Goal: Task Accomplishment & Management: Complete application form

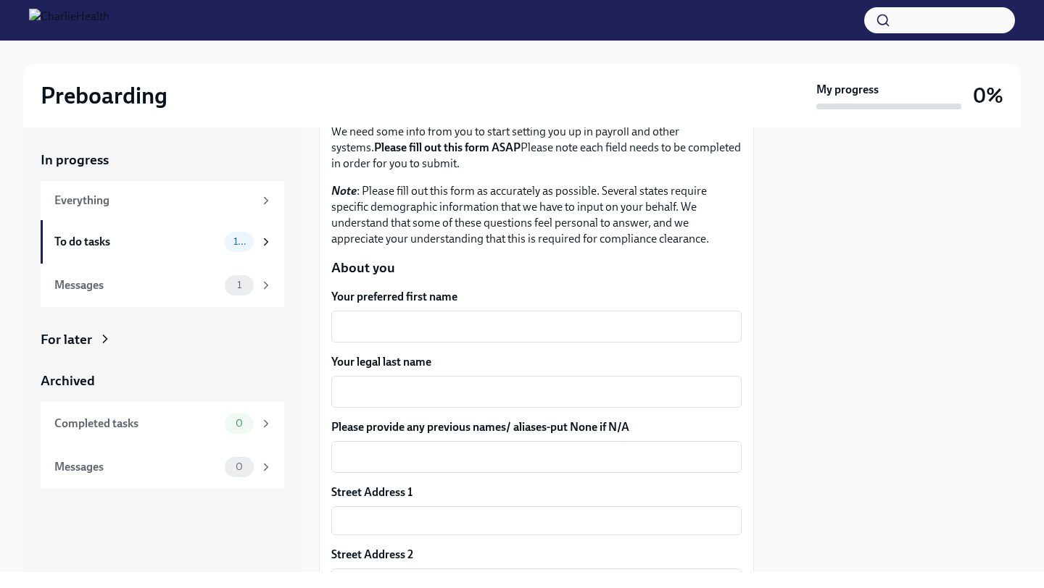
scroll to position [102, 0]
click at [446, 320] on textarea "Your preferred first name" at bounding box center [536, 325] width 393 height 17
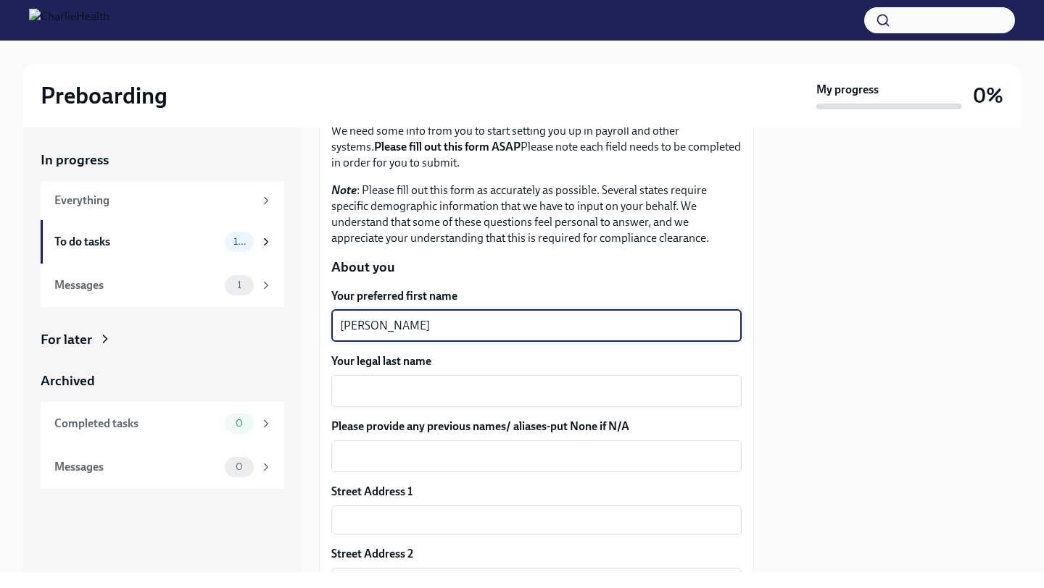
type textarea "[PERSON_NAME]"
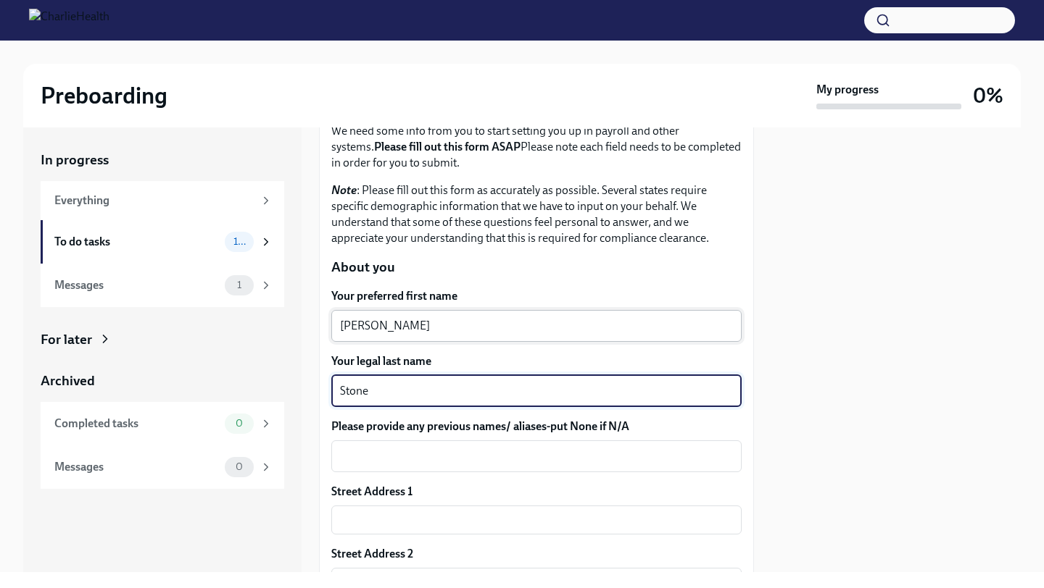
type textarea "Stone"
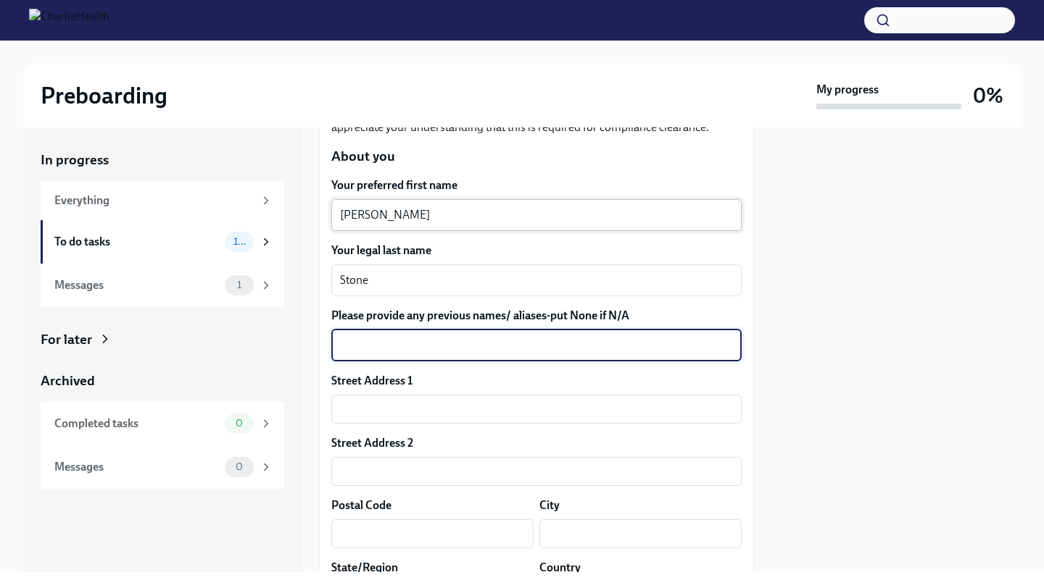
scroll to position [214, 0]
type textarea "n"
type textarea "n/a"
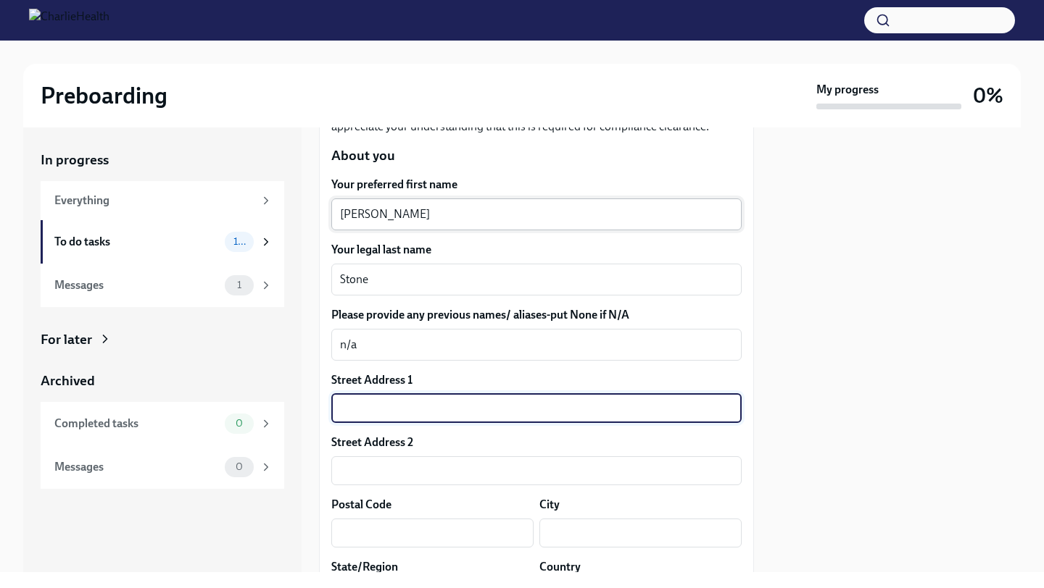
type input "2"
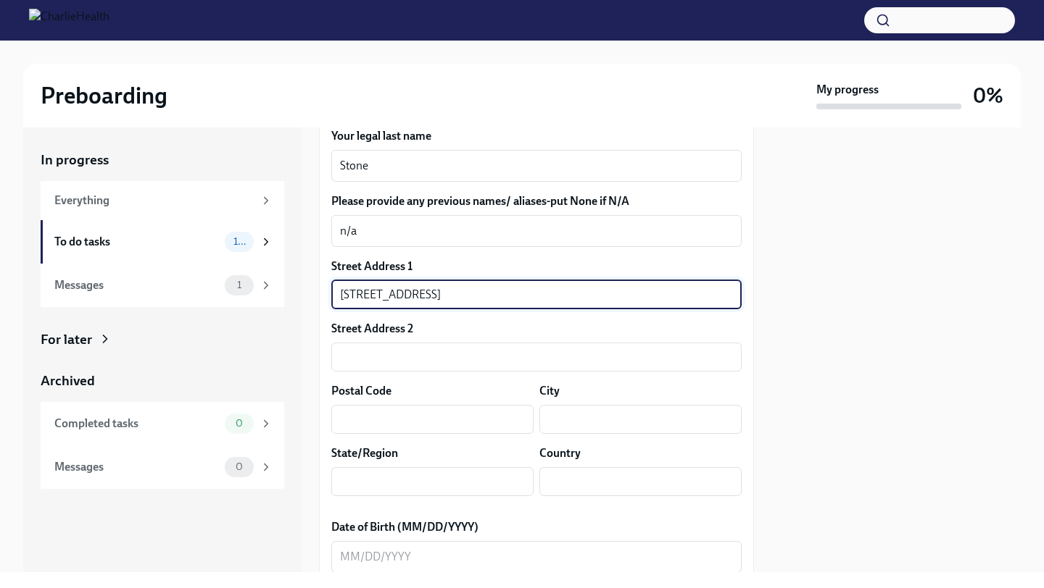
scroll to position [356, 0]
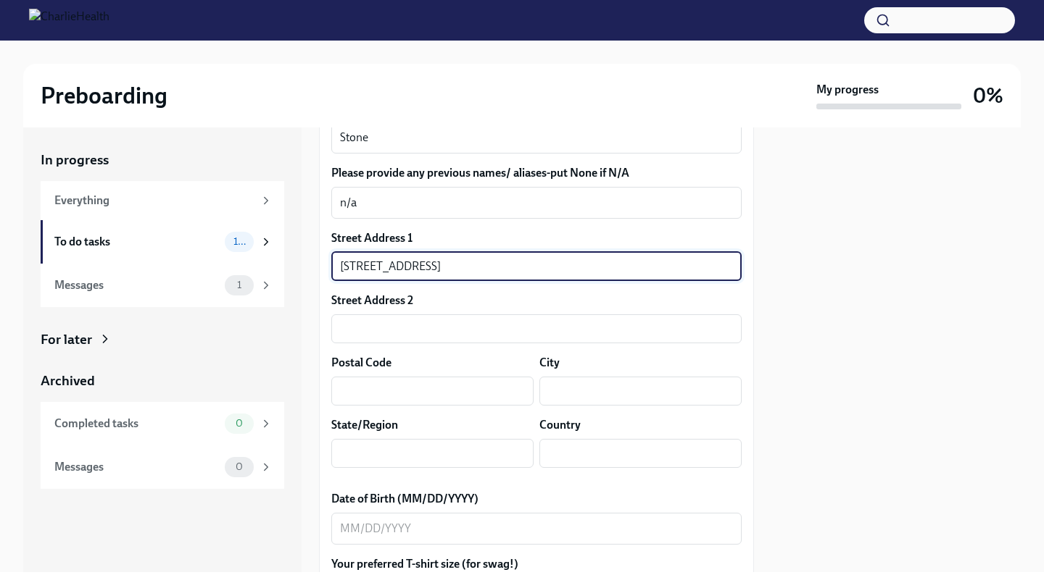
type input "[STREET_ADDRESS]"
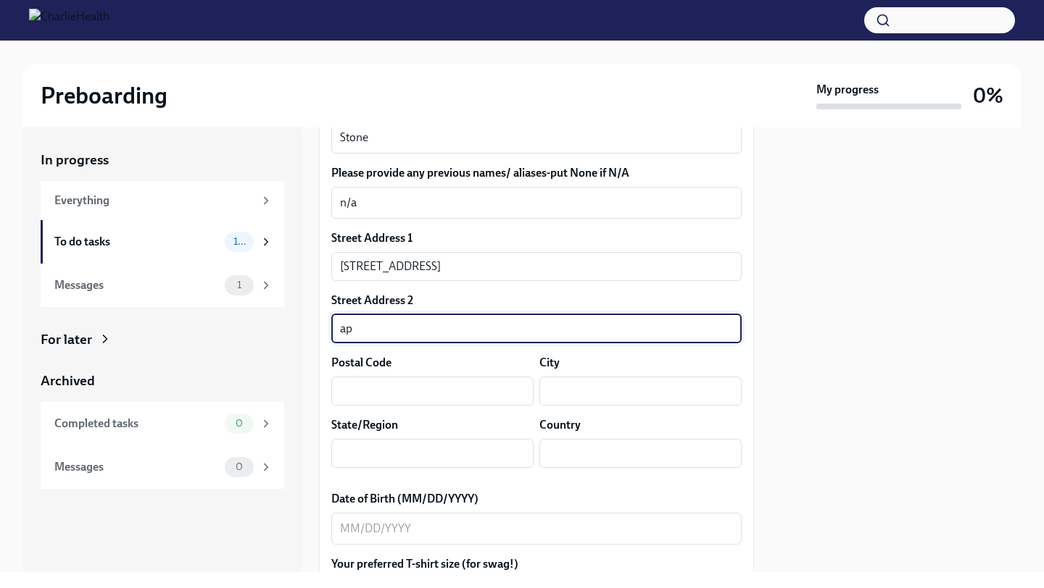
type input "a"
type input "Apt 23C"
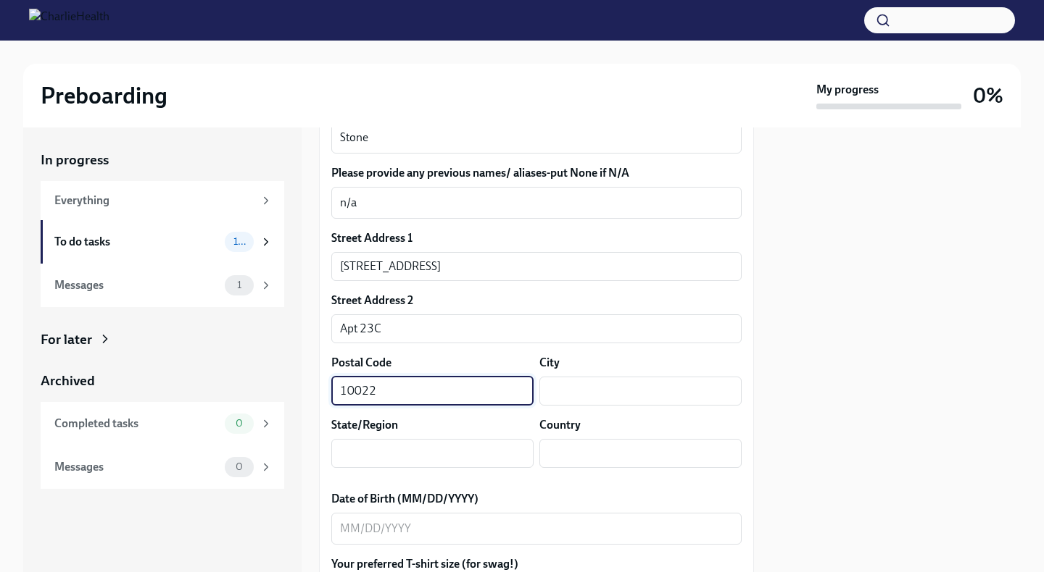
type input "10022"
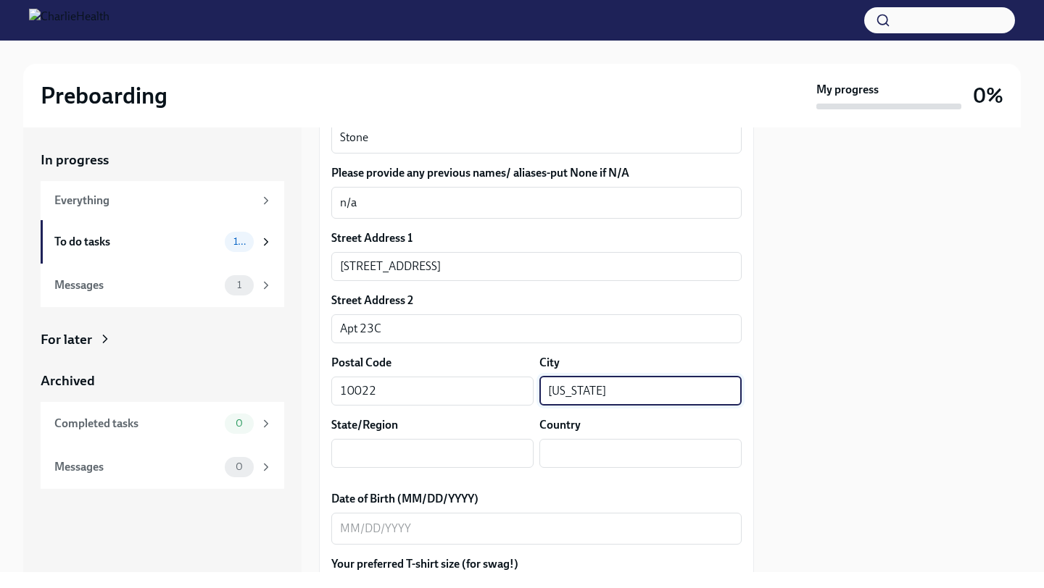
type input "[US_STATE]"
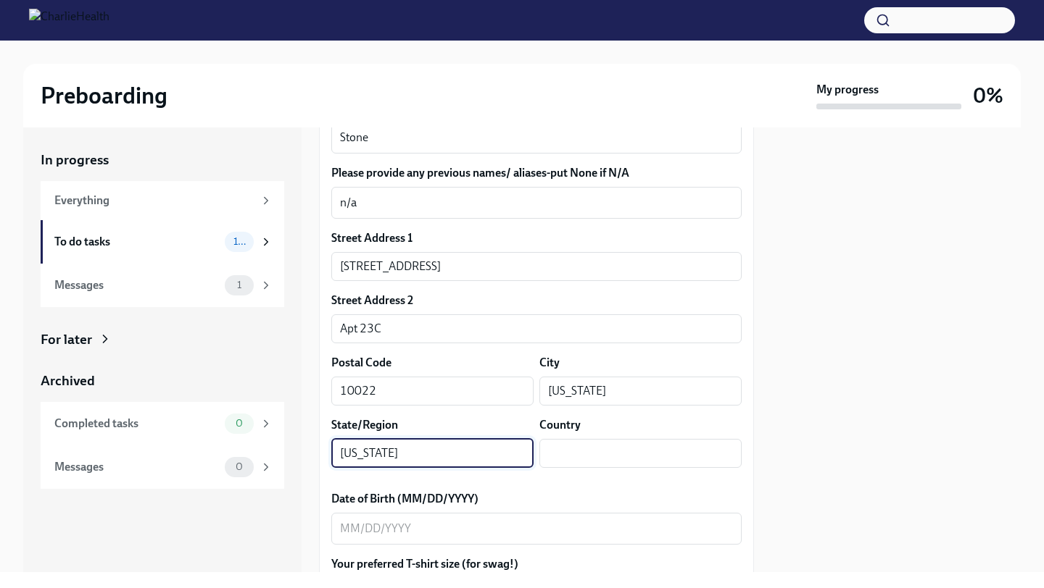
type input "[US_STATE]"
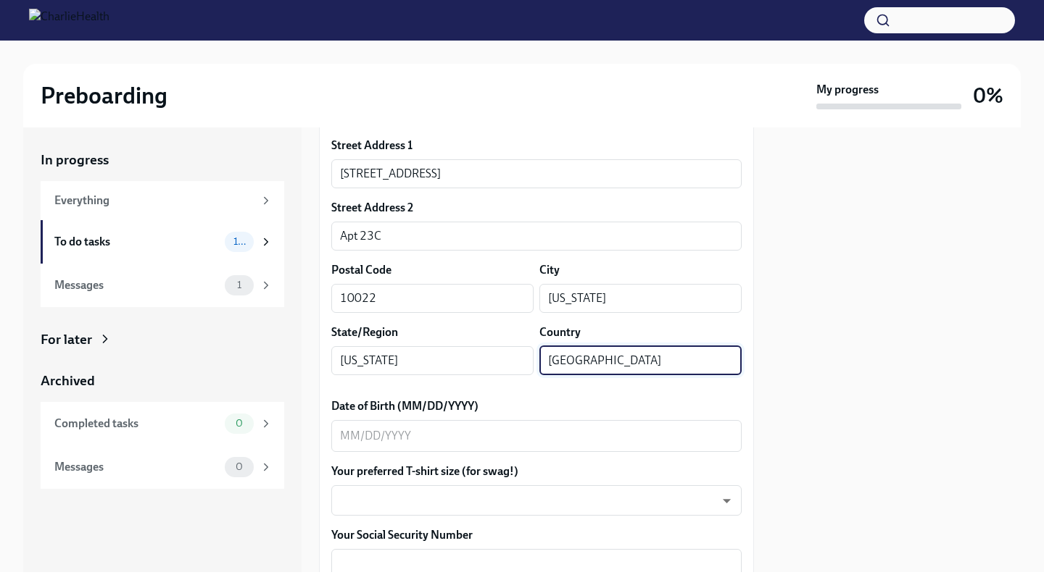
scroll to position [474, 0]
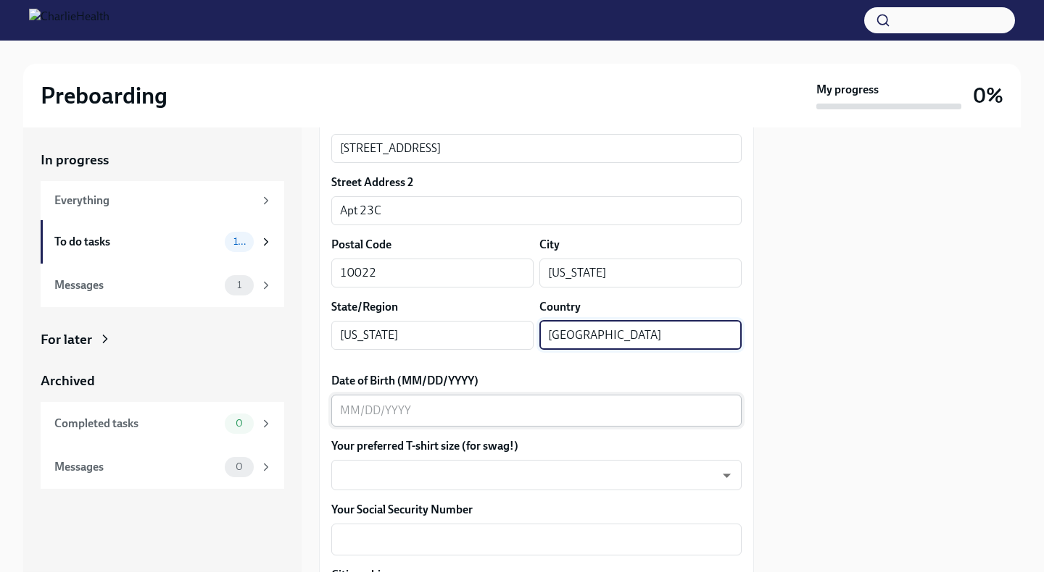
type input "[GEOGRAPHIC_DATA]"
click at [386, 410] on textarea "Date of Birth (MM/DD/YYYY)" at bounding box center [536, 410] width 393 height 17
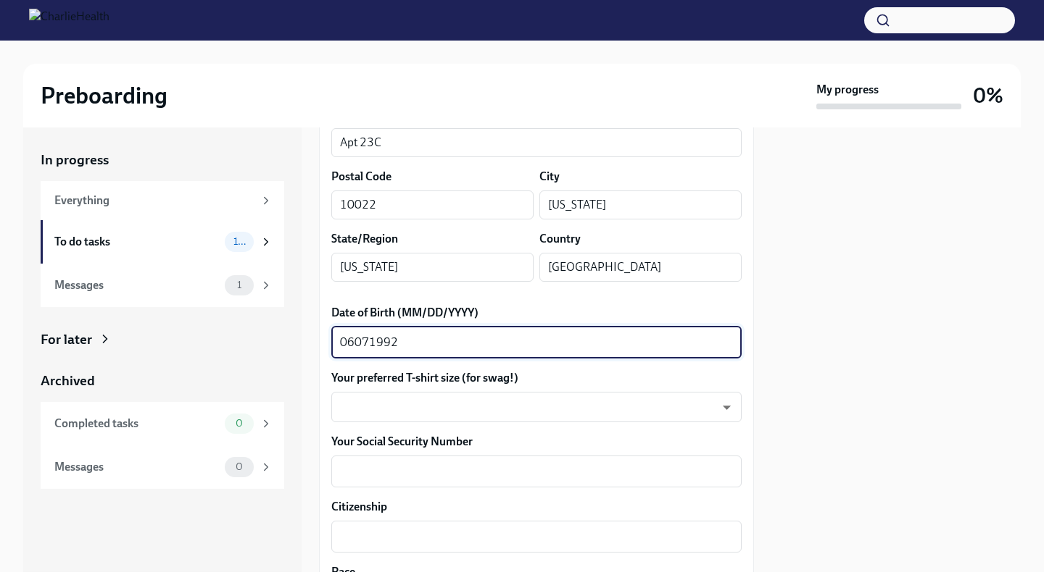
scroll to position [544, 0]
type textarea "06071992"
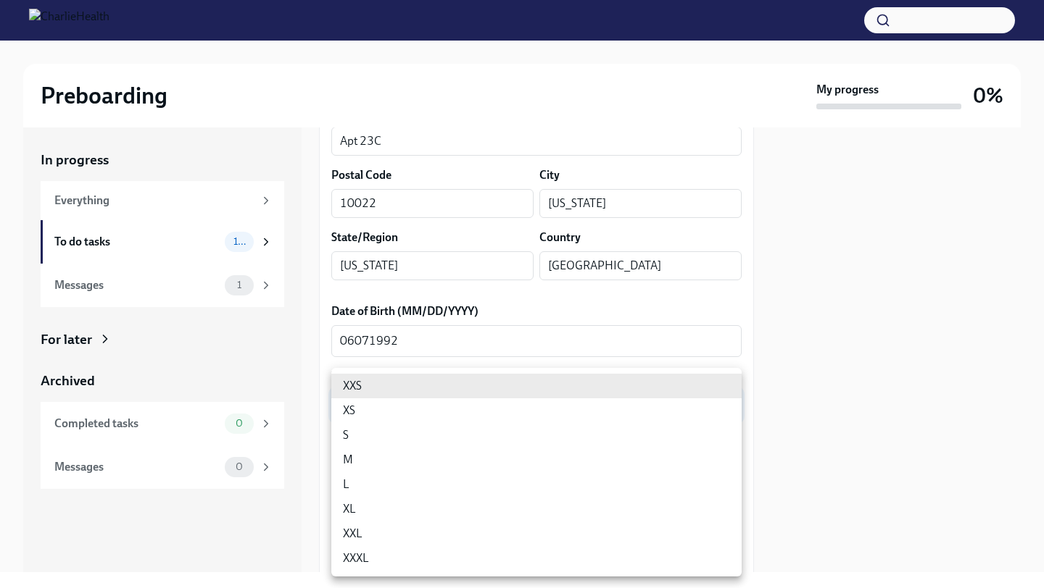
click at [391, 401] on body "Preboarding My progress 0% In progress Everything To do tasks 10 Messages 1 For…" at bounding box center [522, 294] width 1044 height 588
click at [374, 457] on li "M" at bounding box center [536, 460] width 410 height 25
type input "wd3N6mQyWZ"
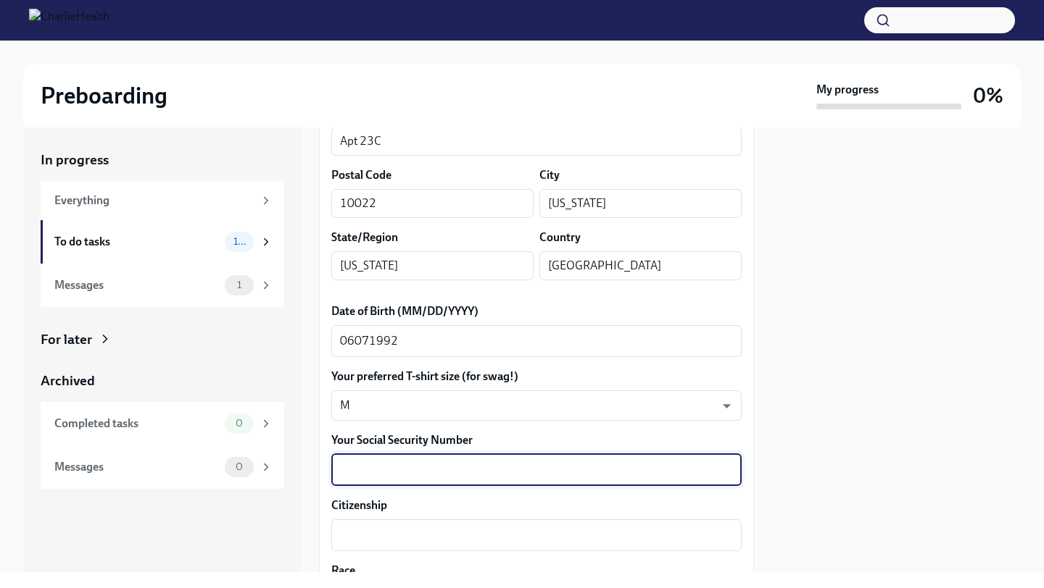
click at [377, 465] on textarea "Your Social Security Number" at bounding box center [536, 470] width 393 height 17
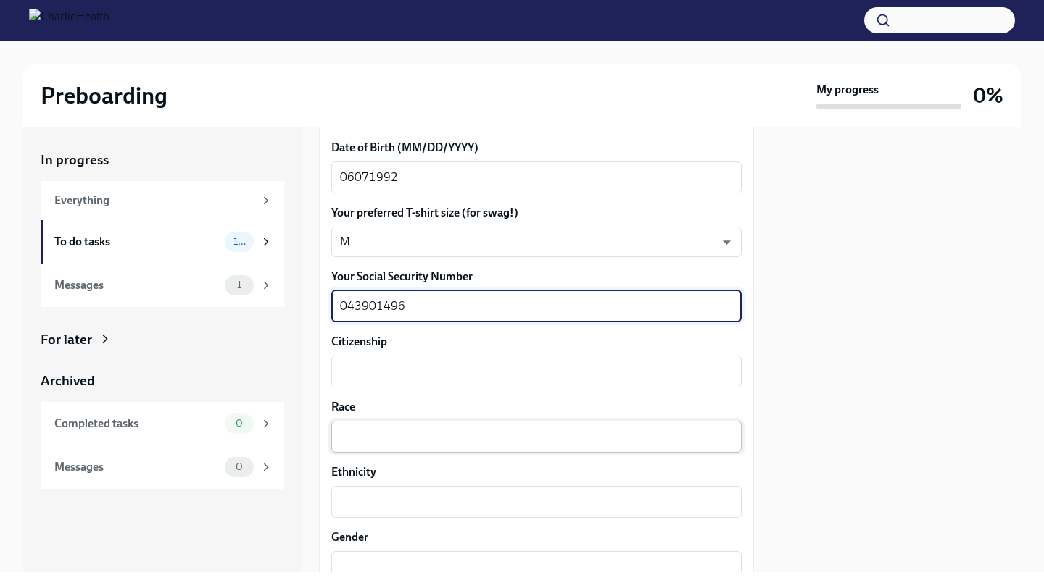
scroll to position [709, 0]
type textarea "043901496"
click at [402, 376] on textarea "Citizenship" at bounding box center [536, 369] width 393 height 17
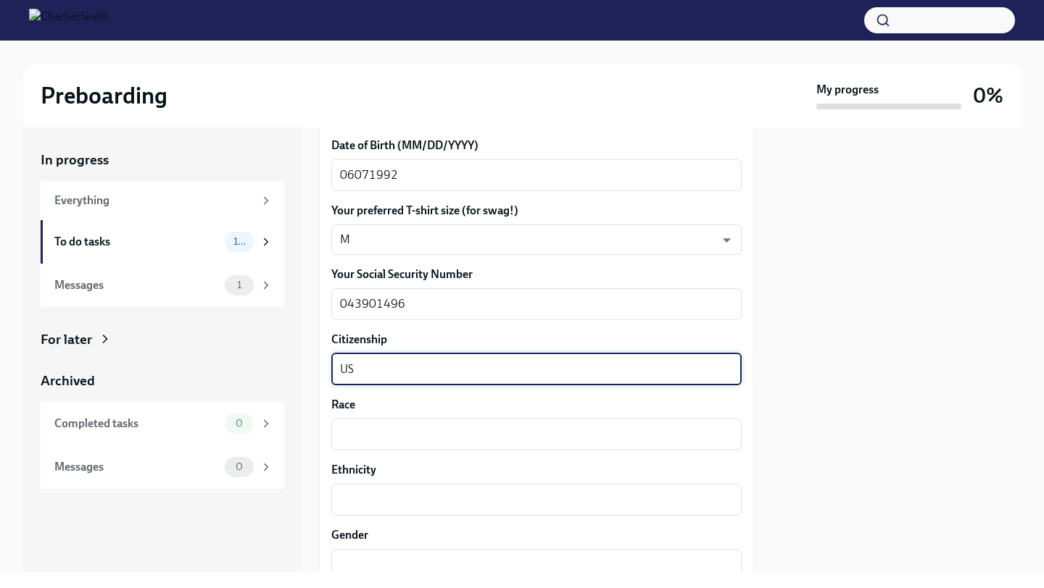
type textarea "U"
type textarea "American"
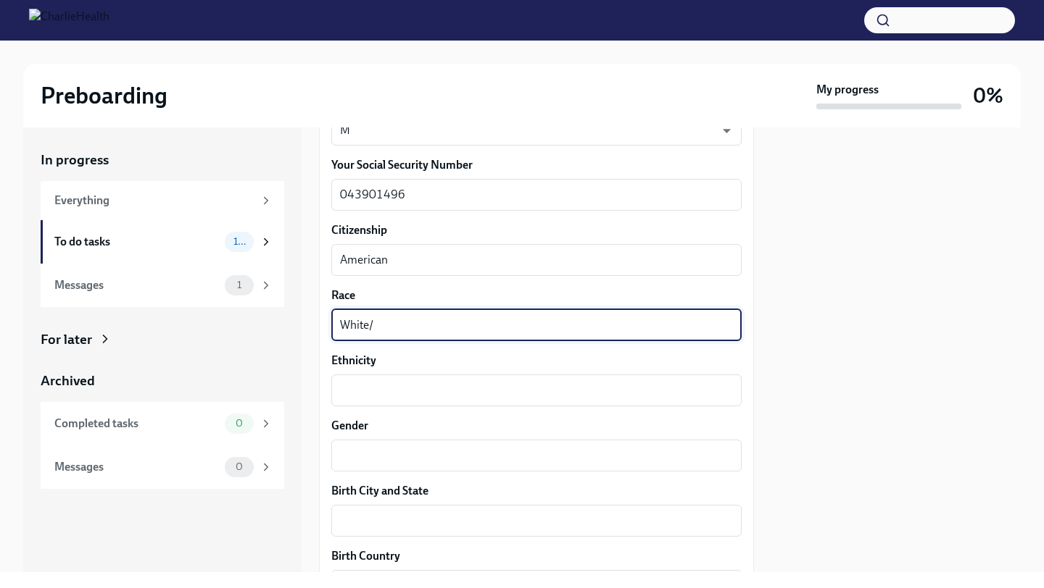
scroll to position [825, 0]
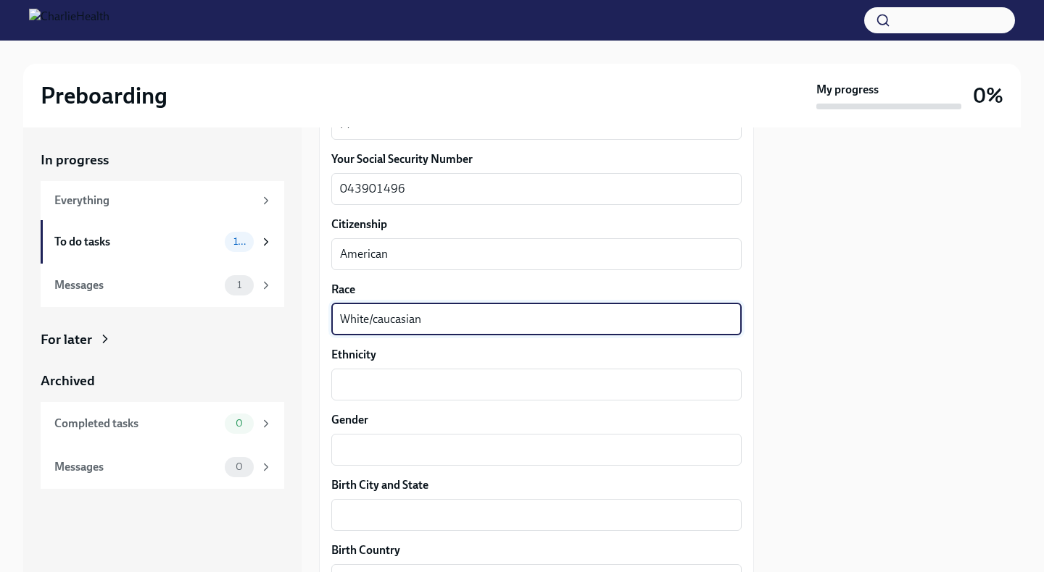
drag, startPoint x: 368, startPoint y: 319, endPoint x: 499, endPoint y: 324, distance: 131.3
click at [499, 324] on textarea "White/caucasian" at bounding box center [536, 319] width 393 height 17
drag, startPoint x: 372, startPoint y: 318, endPoint x: 532, endPoint y: 327, distance: 159.7
click at [532, 327] on textarea "White/caucasian" at bounding box center [536, 319] width 393 height 17
type textarea "White"
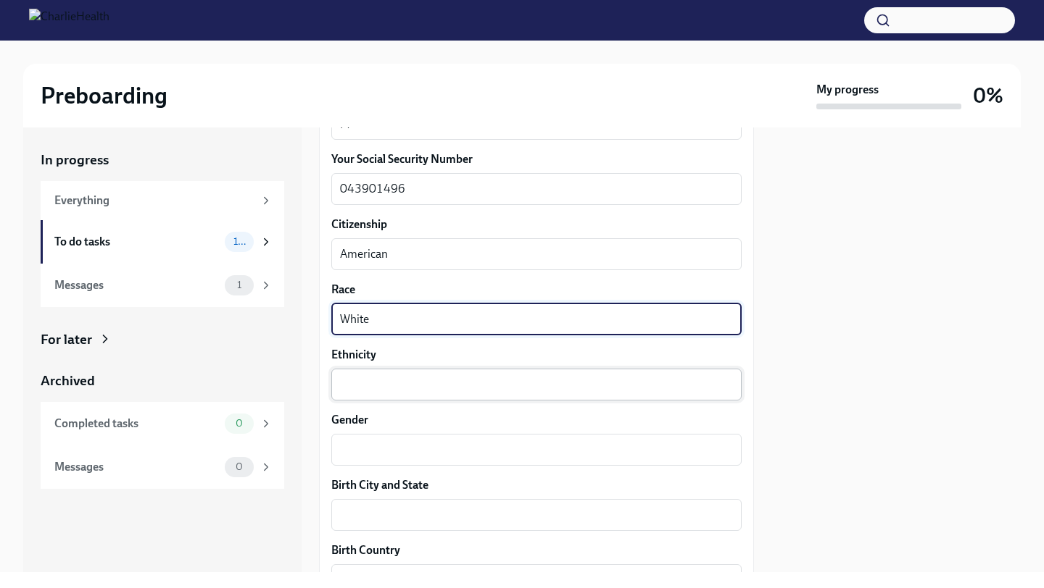
click at [438, 393] on textarea "Ethnicity" at bounding box center [536, 384] width 393 height 17
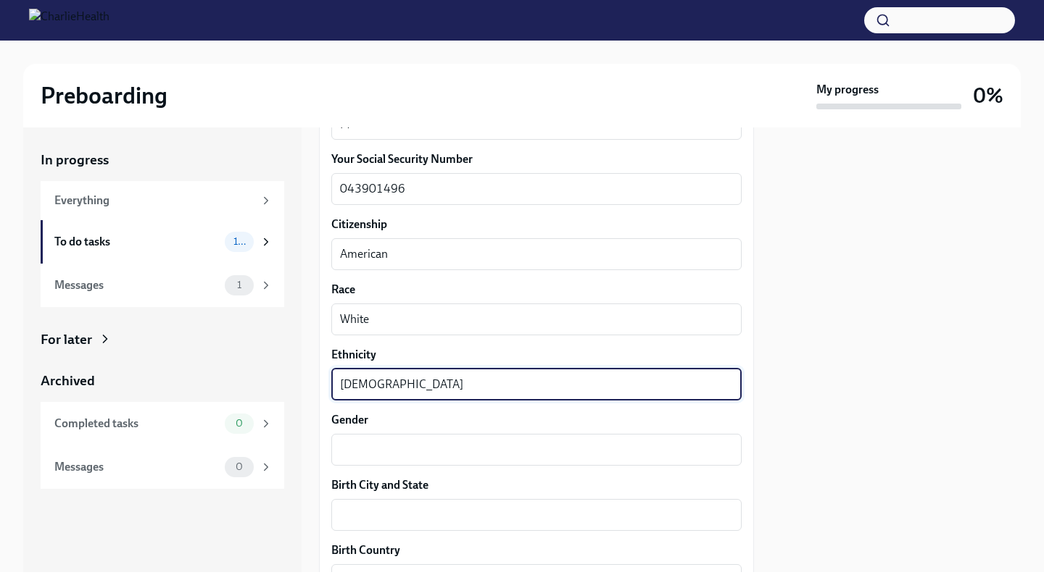
type textarea "[DEMOGRAPHIC_DATA]"
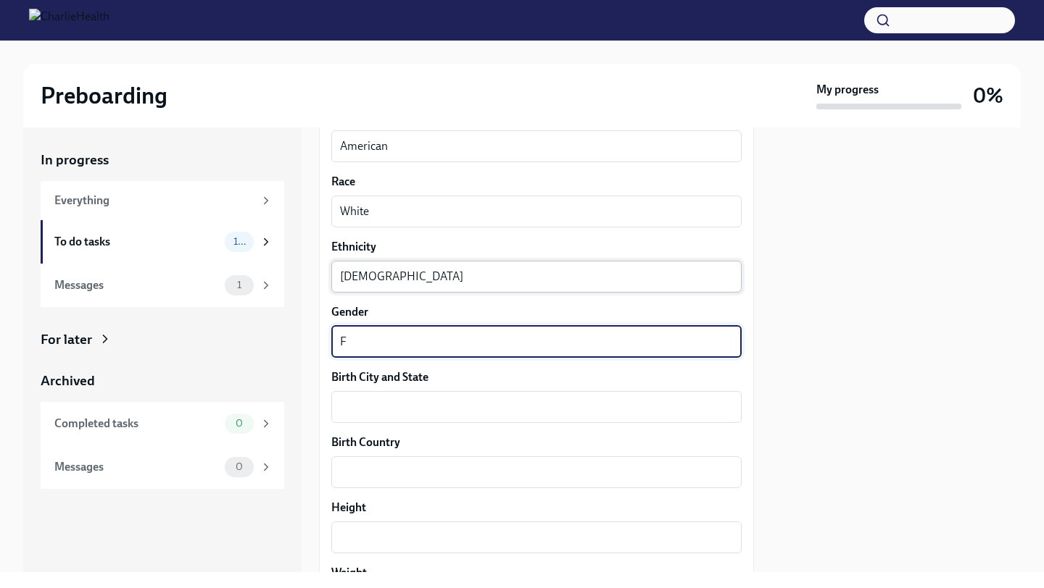
scroll to position [943, 0]
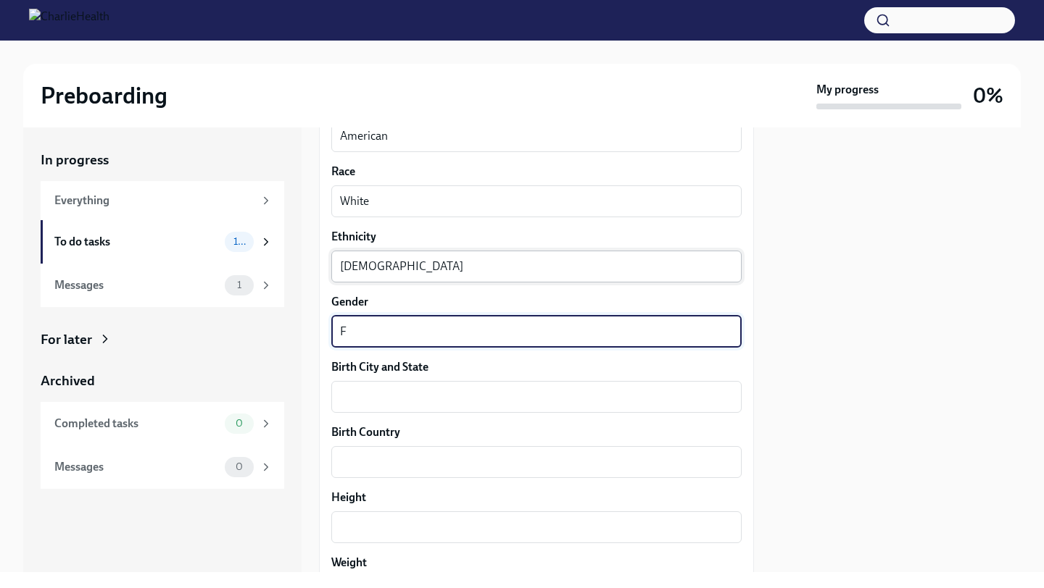
type textarea "F"
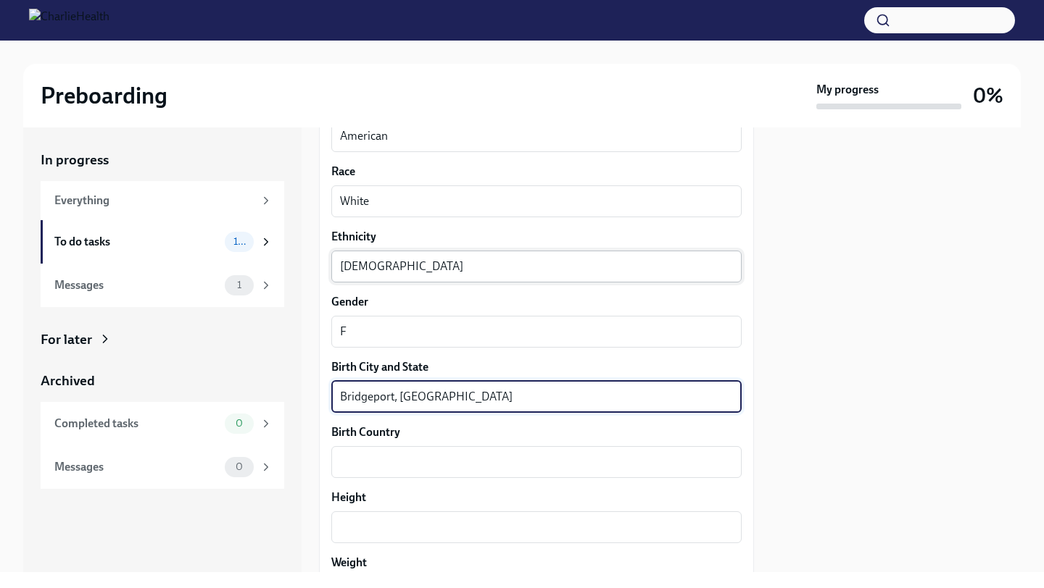
type textarea "Bridgeport, [GEOGRAPHIC_DATA]"
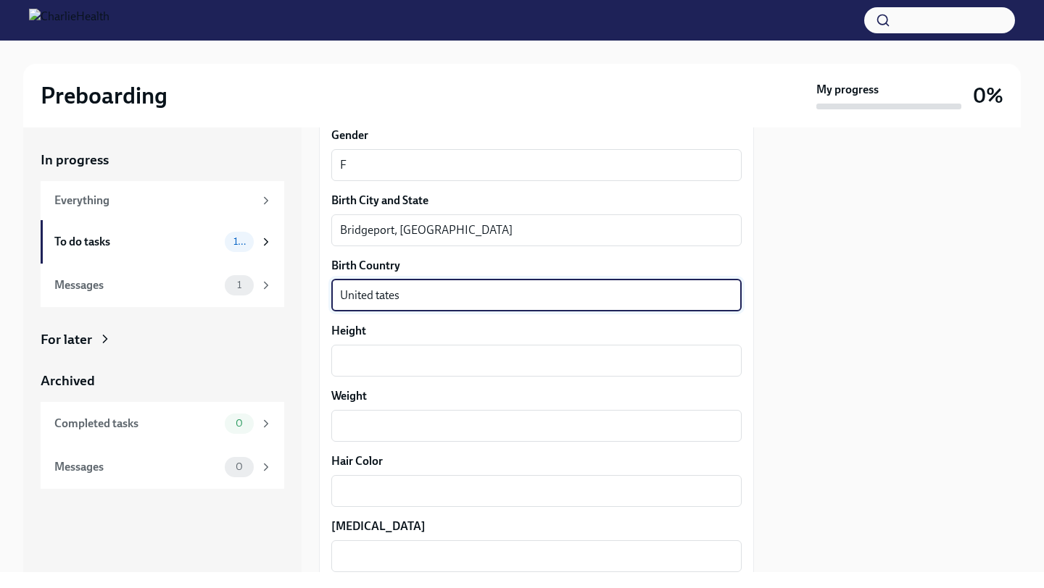
scroll to position [1110, 0]
type textarea "[GEOGRAPHIC_DATA]"
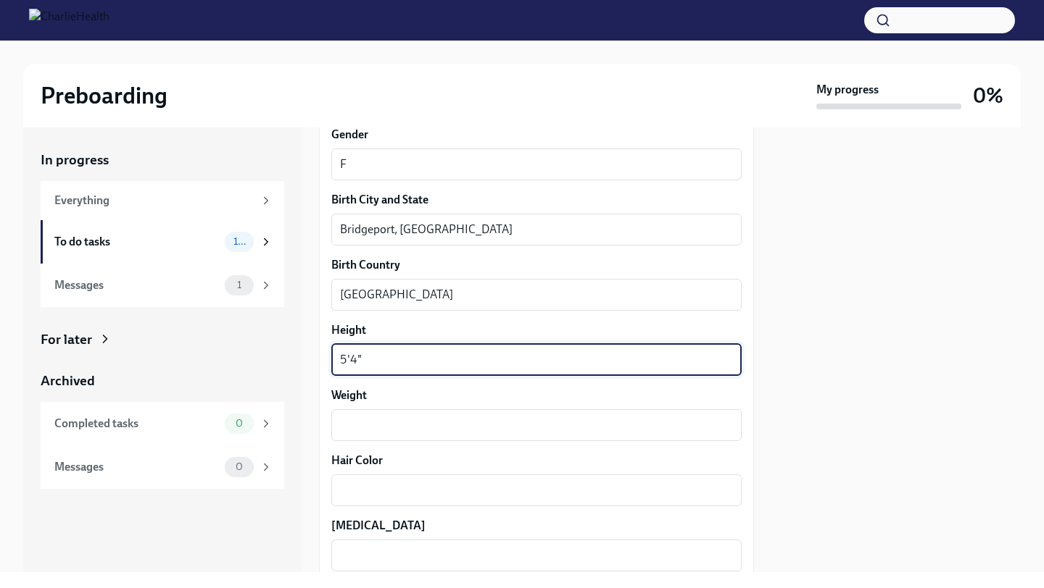
type textarea "5'4""
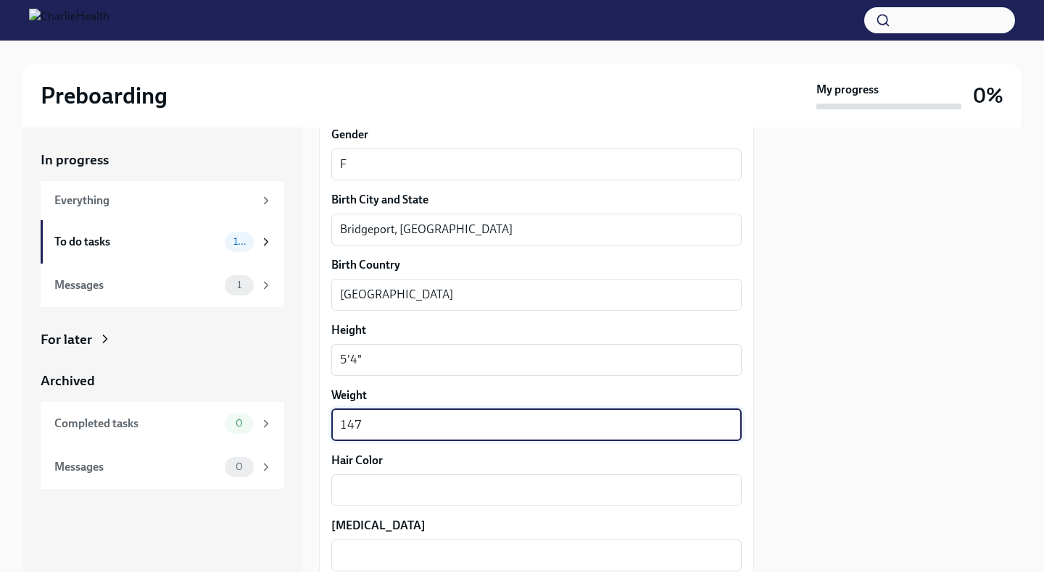
type textarea "147"
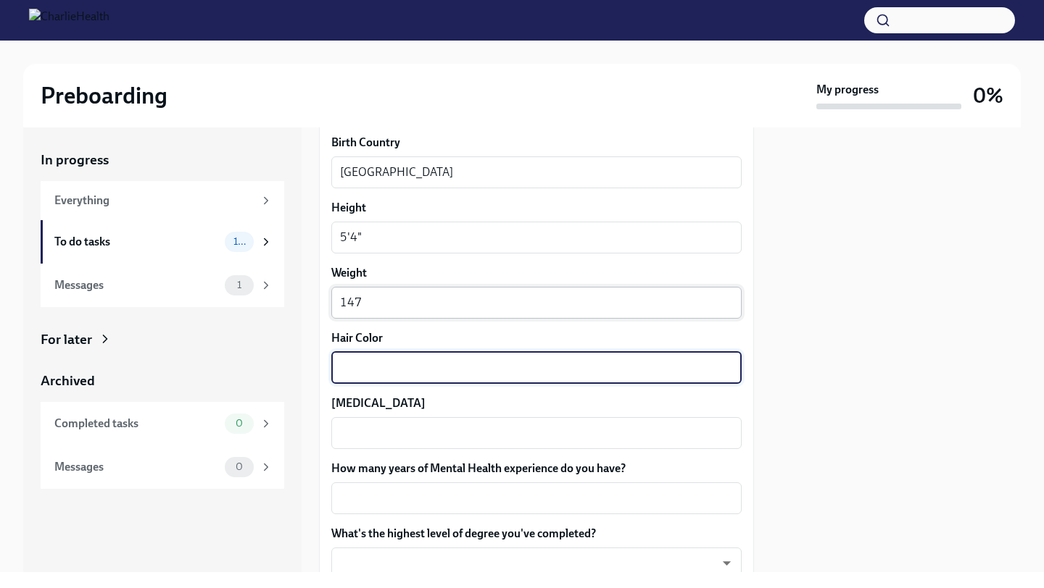
scroll to position [1235, 0]
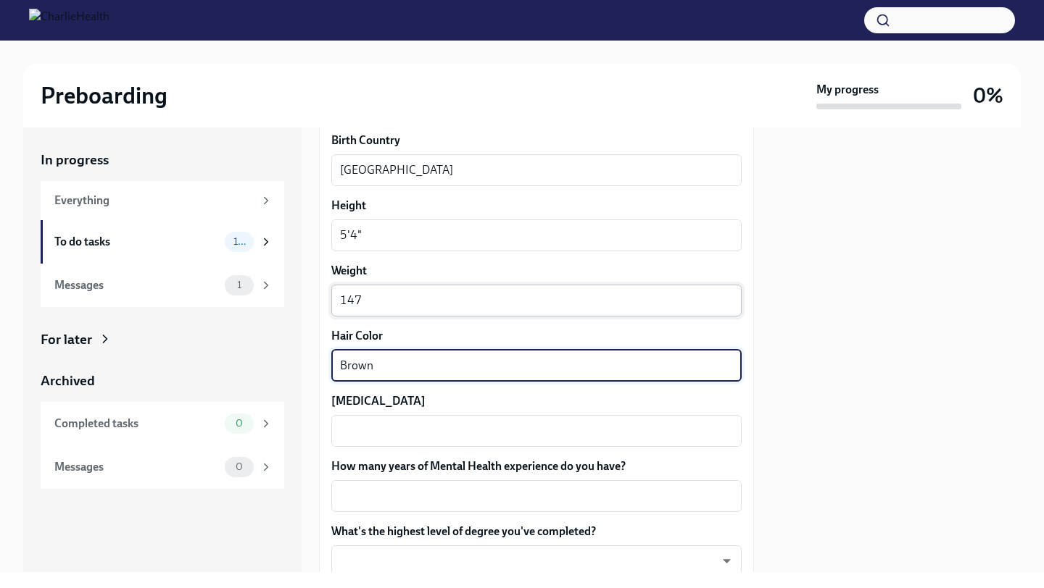
type textarea "Brown"
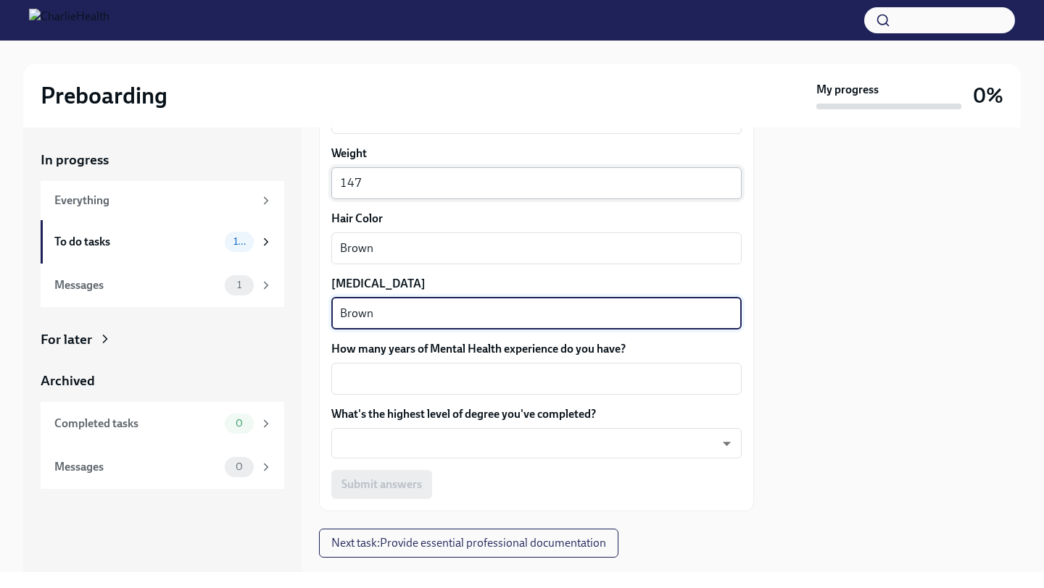
scroll to position [1363, 0]
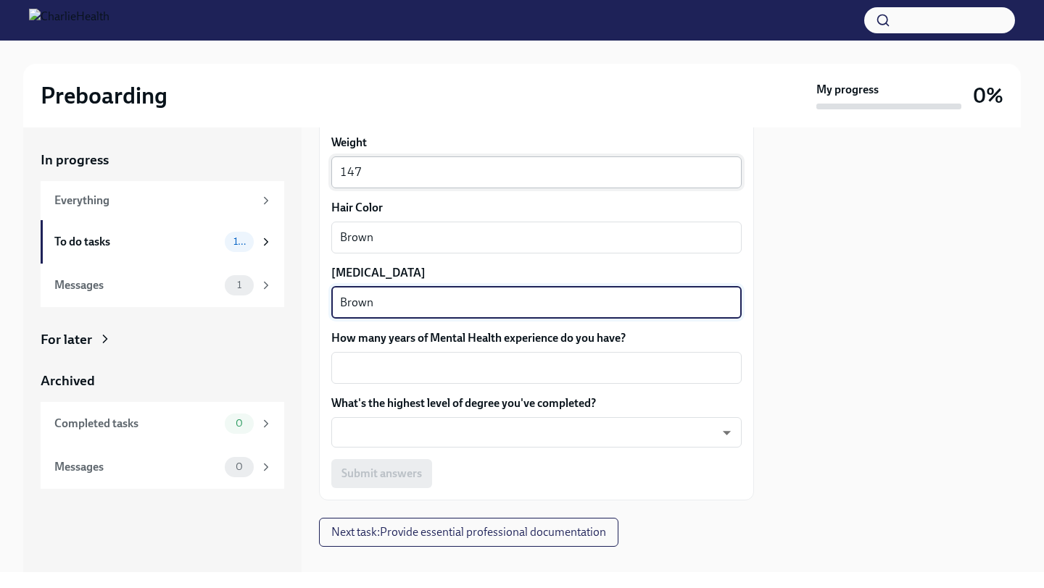
type textarea "Brown"
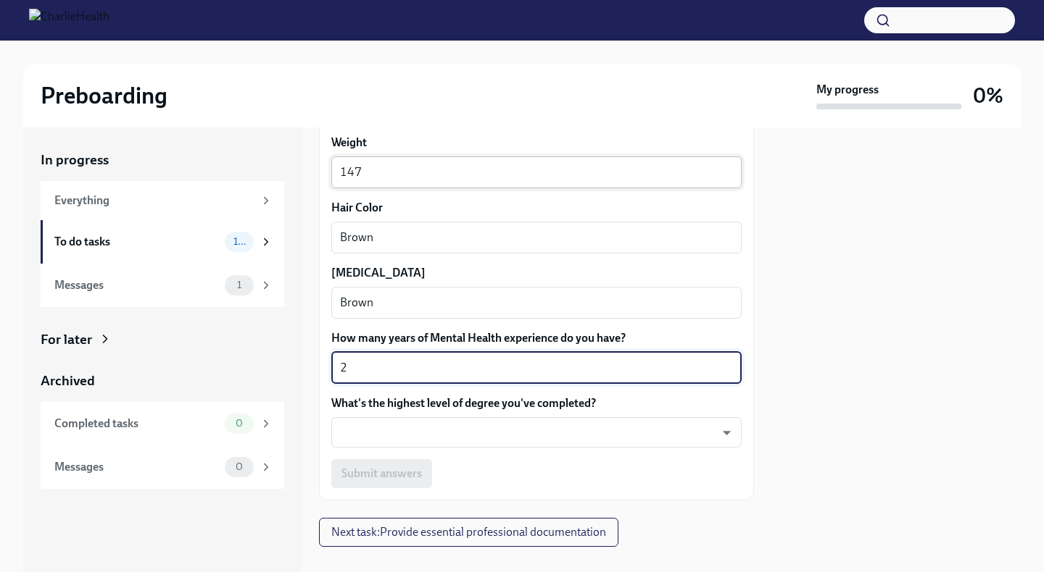
type textarea "2"
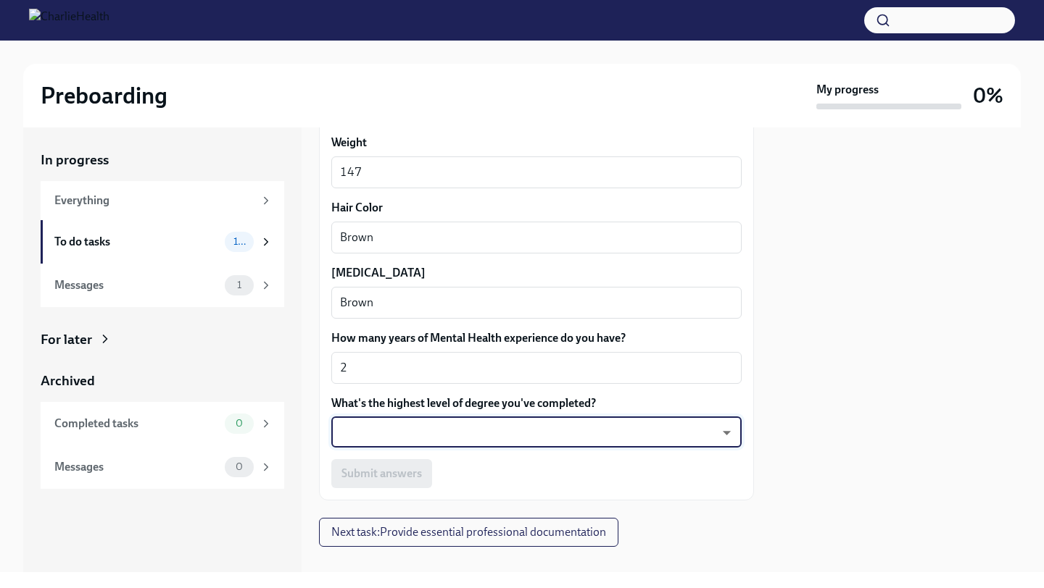
click at [502, 429] on body "Preboarding My progress 0% In progress Everything To do tasks 10 Messages 1 For…" at bounding box center [522, 294] width 1044 height 588
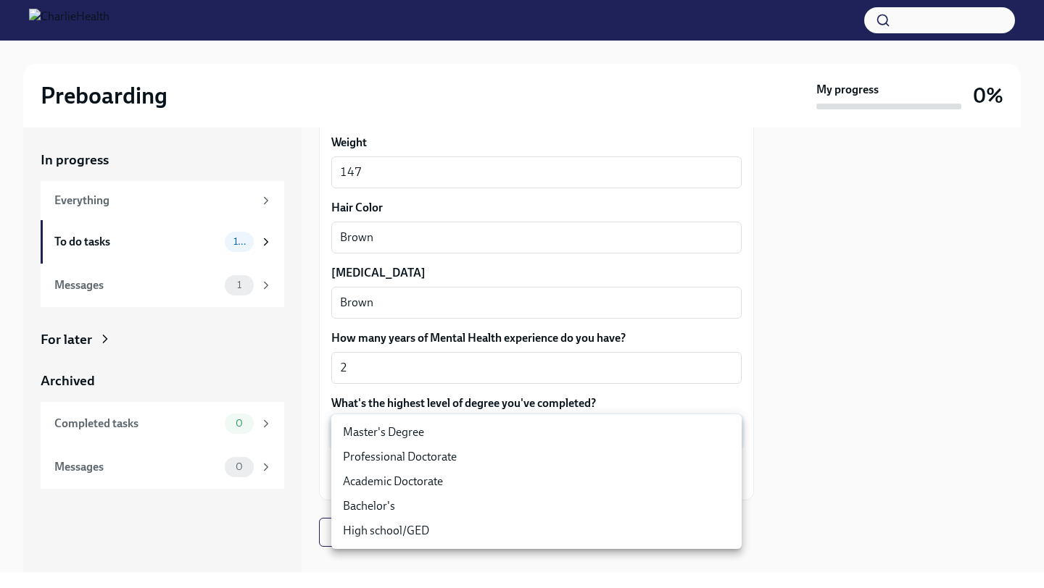
click at [504, 432] on li "Master's Degree" at bounding box center [536, 432] width 410 height 25
type input "2vBr-ghkD"
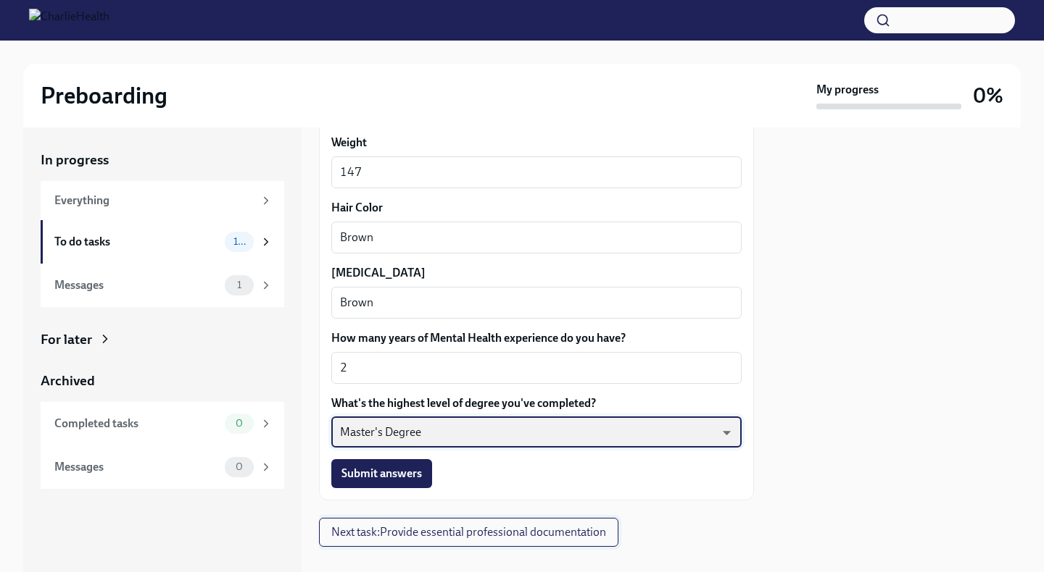
scroll to position [1384, 0]
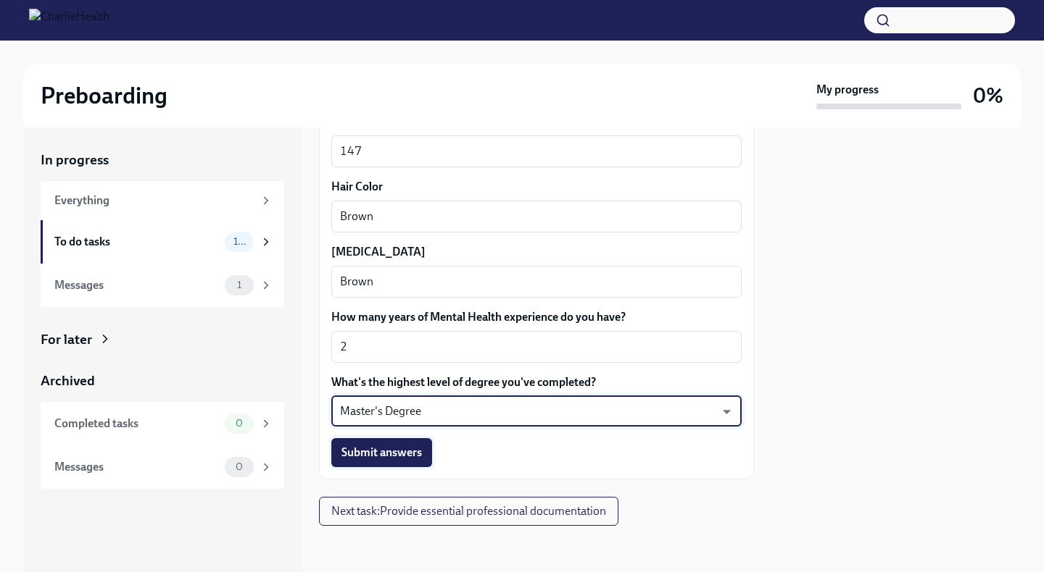
click at [416, 460] on button "Submit answers" at bounding box center [381, 452] width 101 height 29
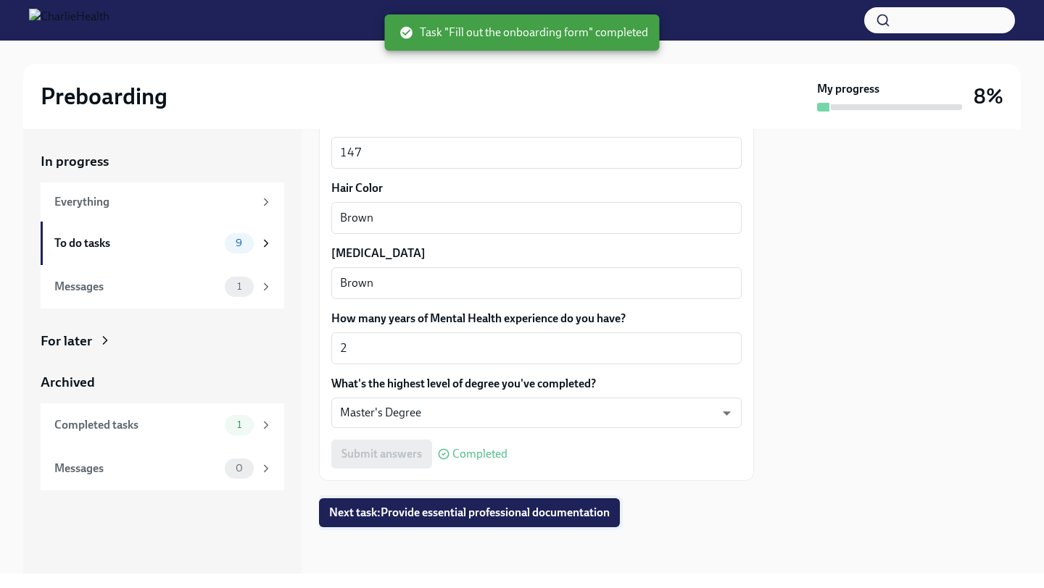
click at [439, 515] on span "Next task : Provide essential professional documentation" at bounding box center [469, 513] width 280 height 14
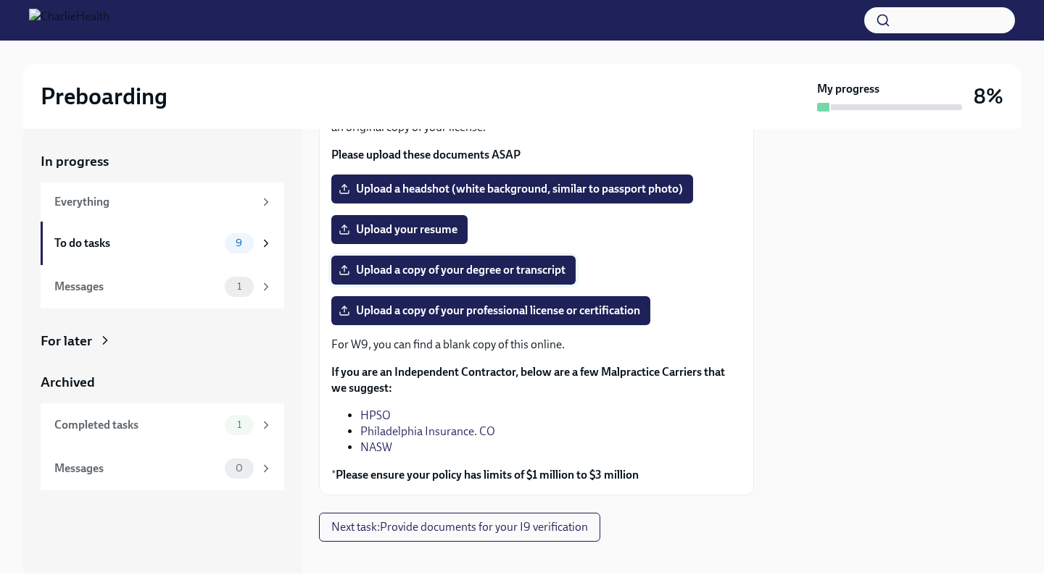
scroll to position [154, 0]
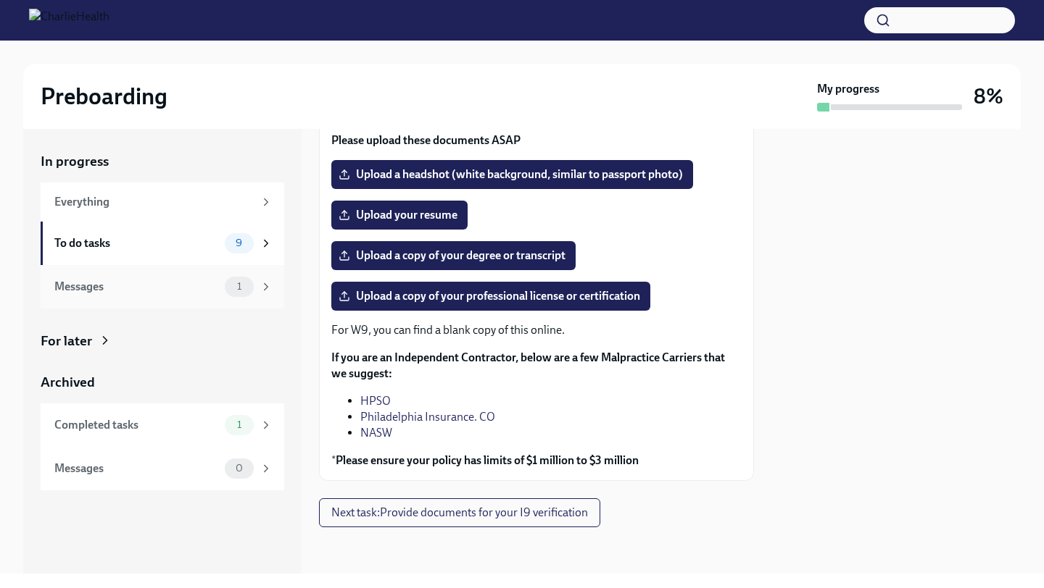
click at [226, 281] on div "1" at bounding box center [239, 287] width 29 height 20
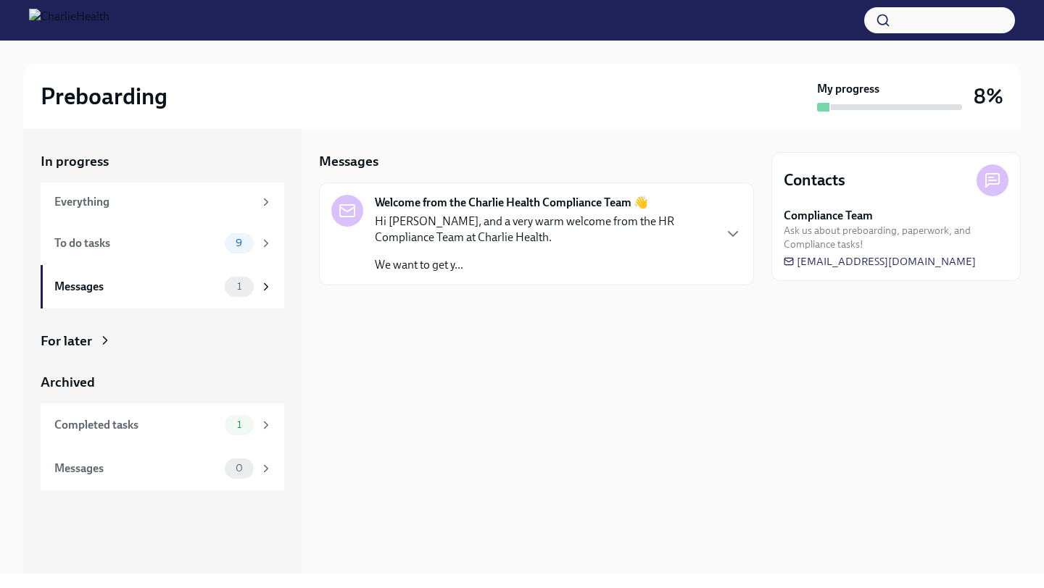
click at [439, 246] on div "Hi [PERSON_NAME], and a very warm welcome from the HR Compliance Team at Charli…" at bounding box center [544, 243] width 338 height 59
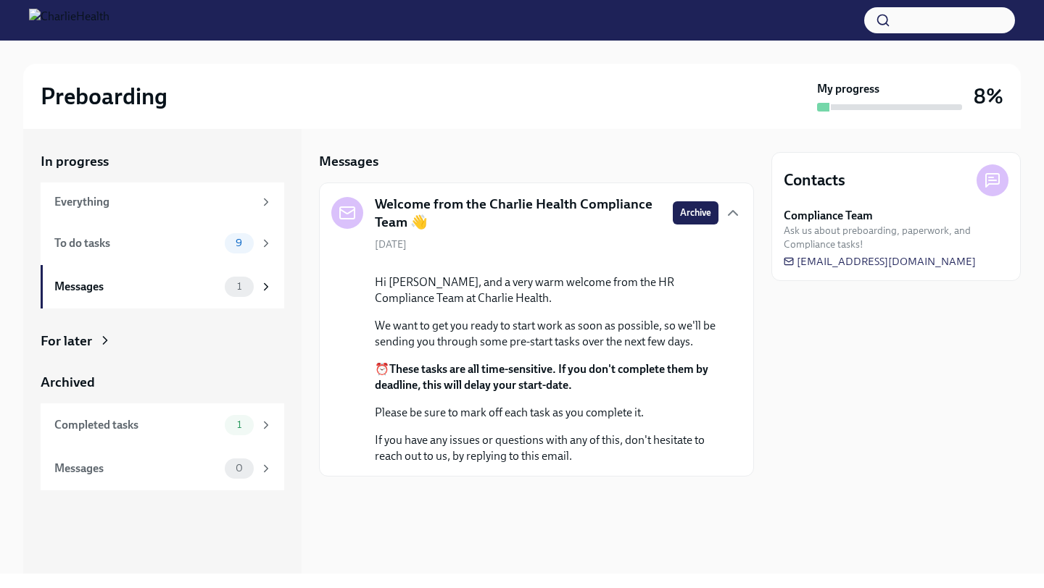
scroll to position [48, 0]
click at [210, 204] on div "Everything" at bounding box center [153, 202] width 199 height 16
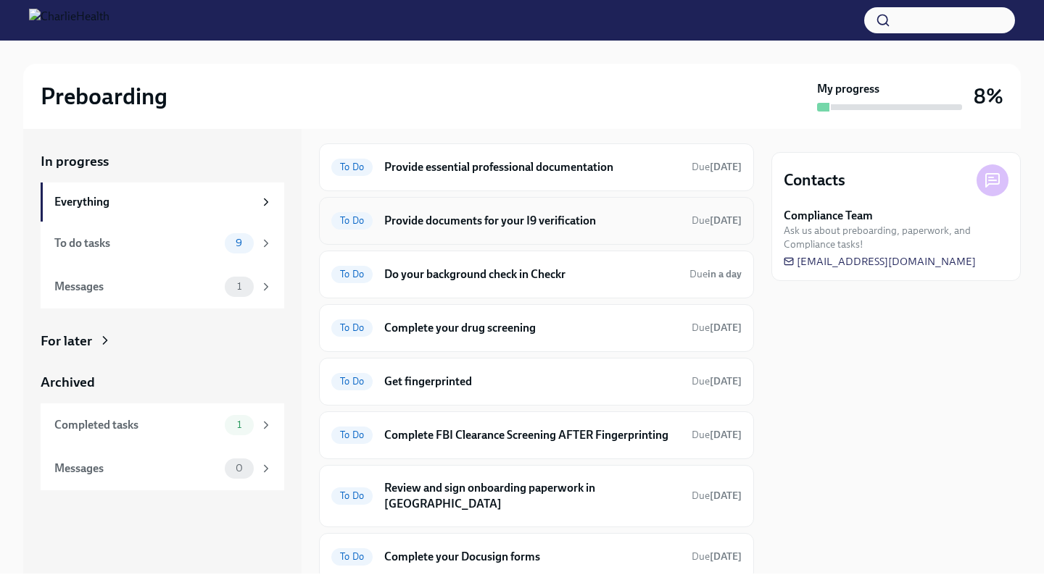
scroll to position [169, 0]
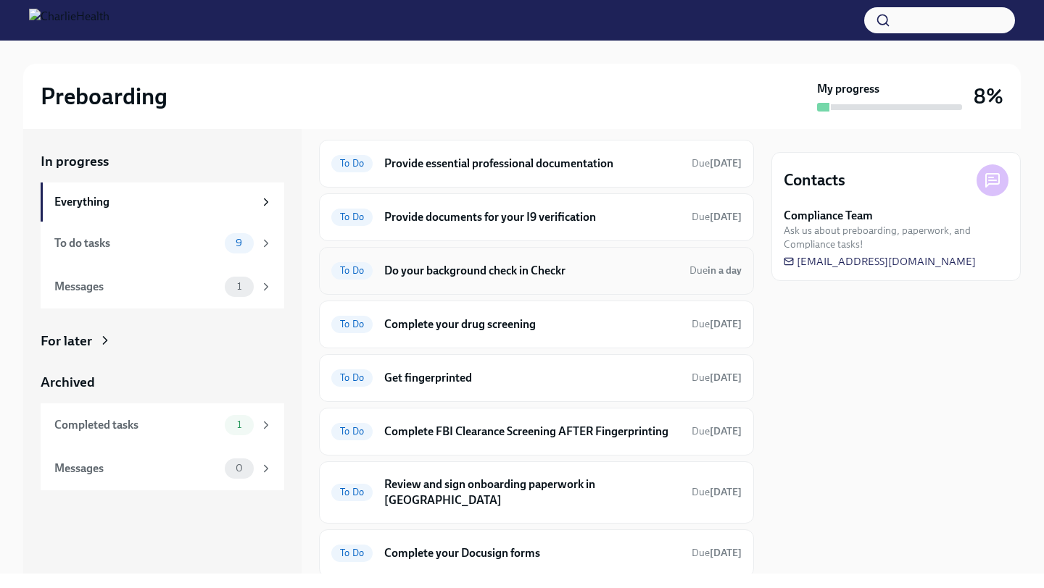
click at [489, 275] on h6 "Do your background check in Checkr" at bounding box center [531, 271] width 294 height 16
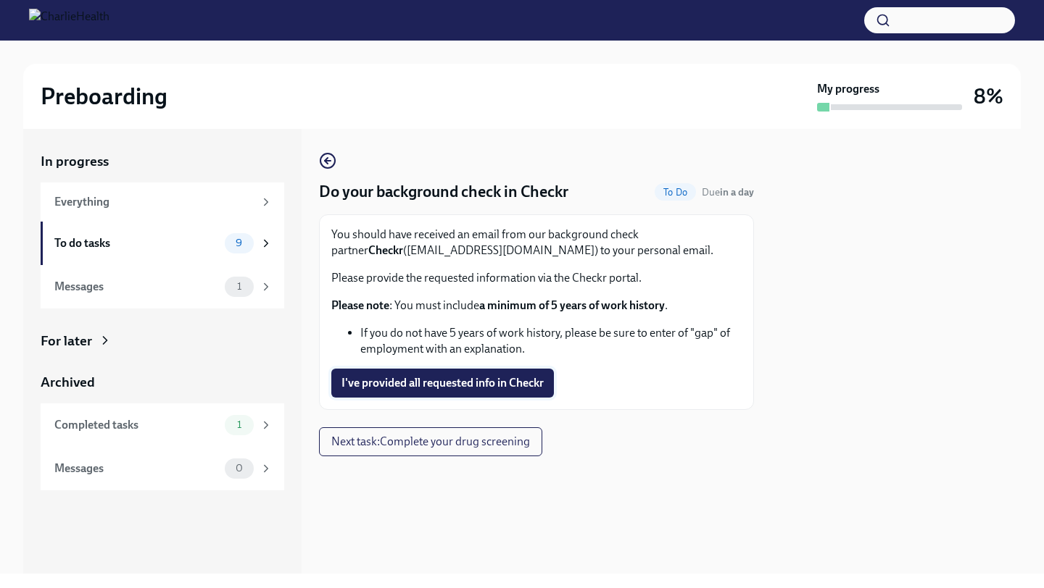
click at [501, 383] on span "I've provided all requested info in Checkr" at bounding box center [442, 383] width 202 height 14
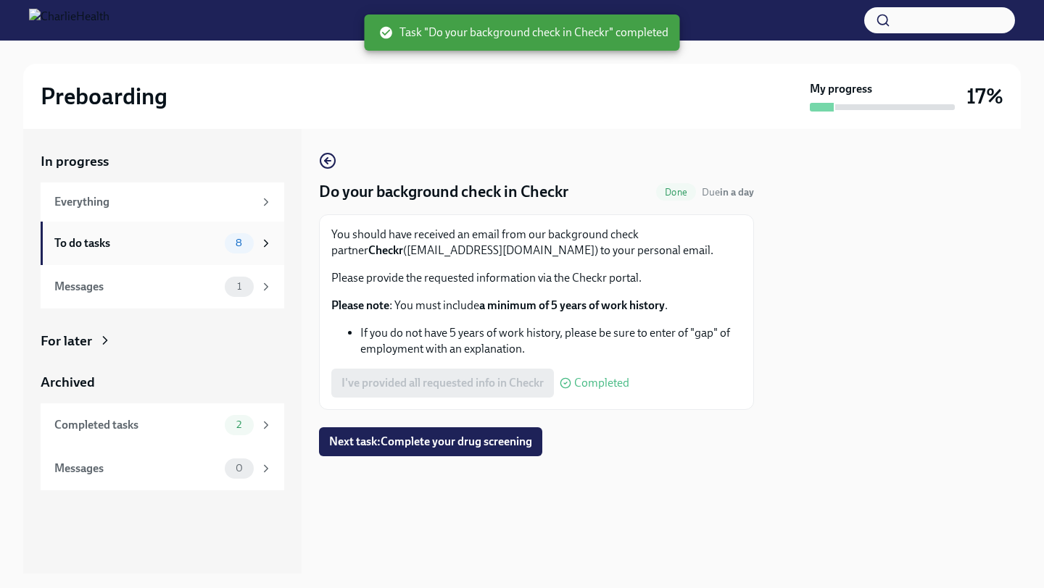
click at [224, 242] on div "To do tasks 8" at bounding box center [163, 243] width 218 height 20
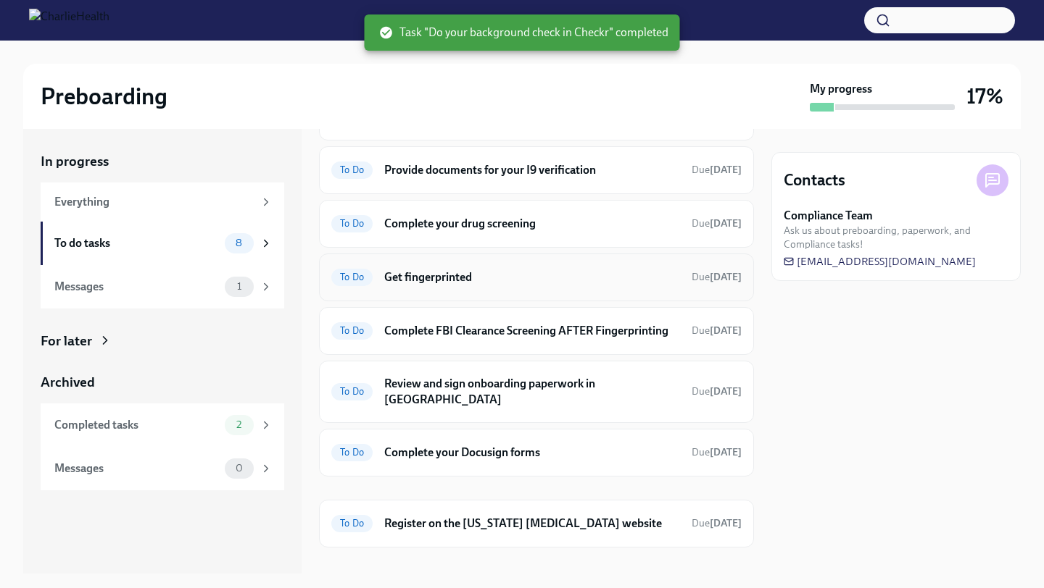
scroll to position [95, 0]
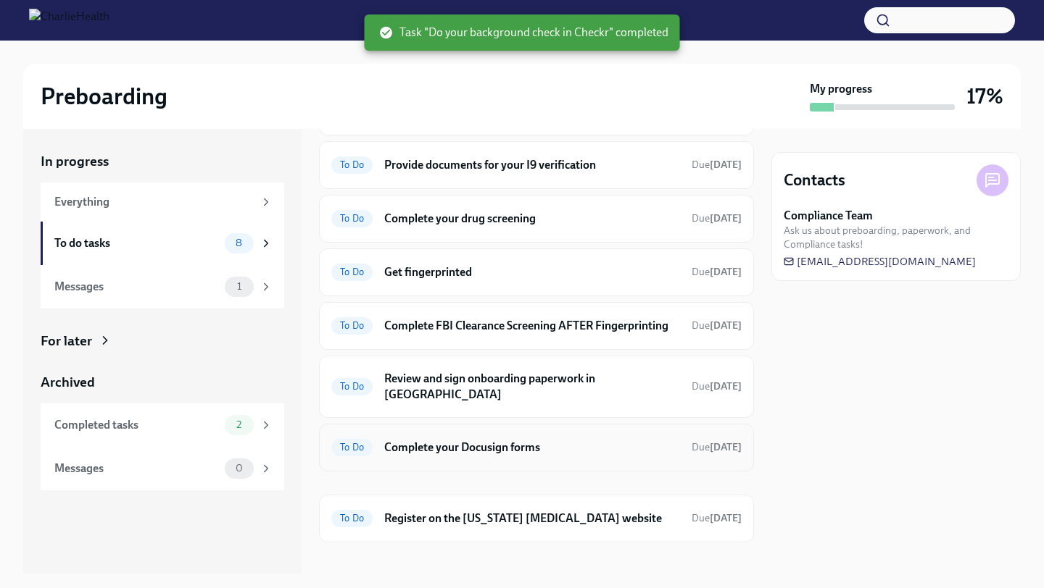
click at [501, 440] on h6 "Complete your Docusign forms" at bounding box center [532, 448] width 296 height 16
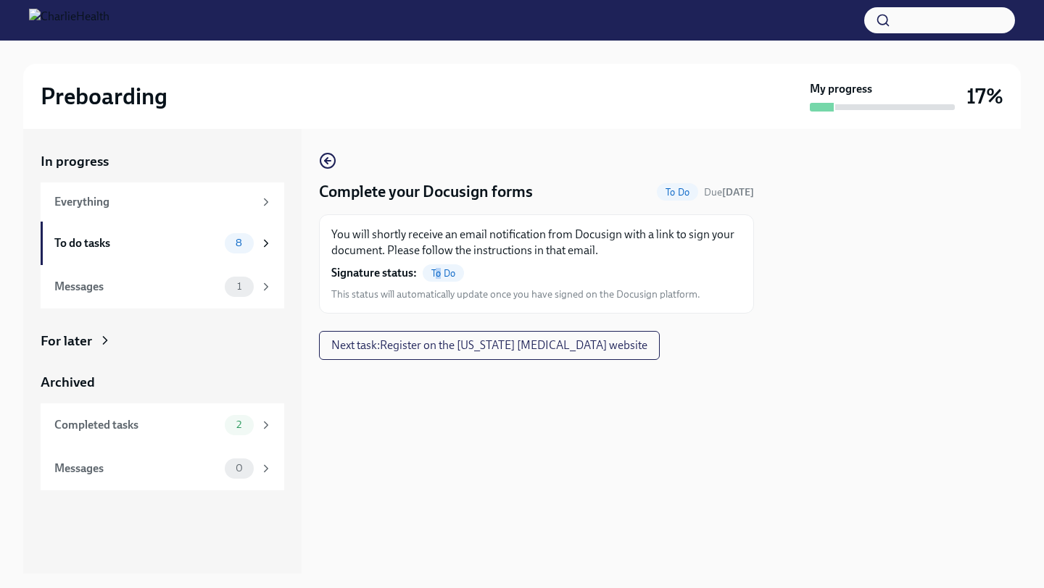
click at [438, 276] on span "To Do" at bounding box center [443, 273] width 41 height 11
click at [230, 245] on span "8" at bounding box center [239, 243] width 24 height 11
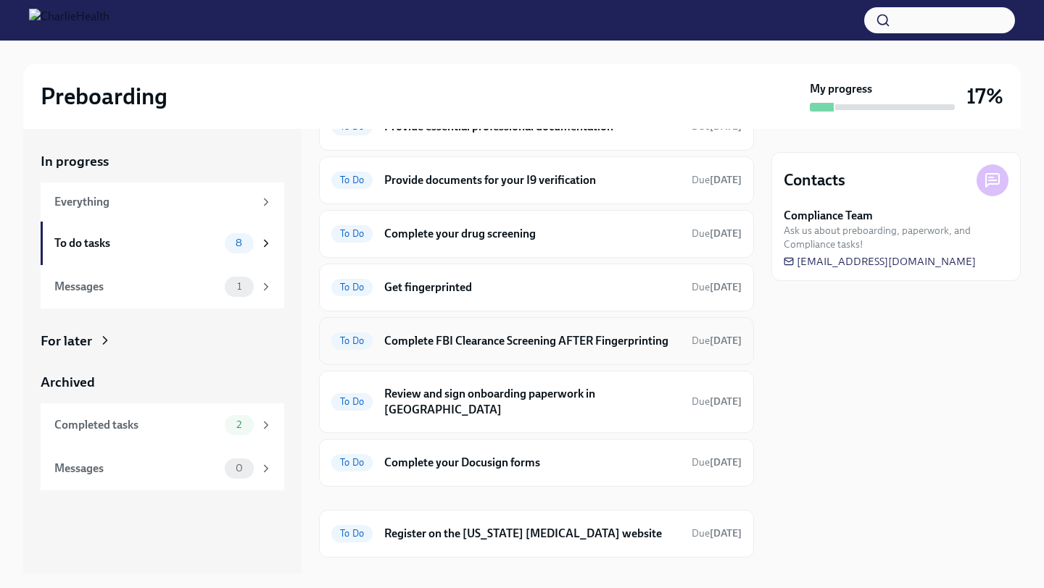
scroll to position [95, 0]
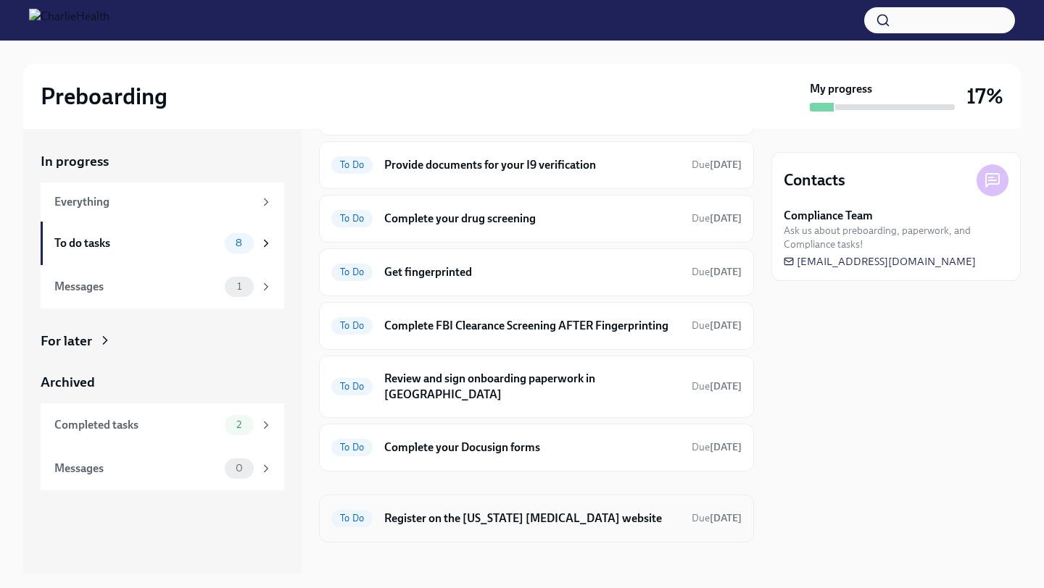
click at [545, 511] on h6 "Register on the [US_STATE] [MEDICAL_DATA] website" at bounding box center [532, 519] width 296 height 16
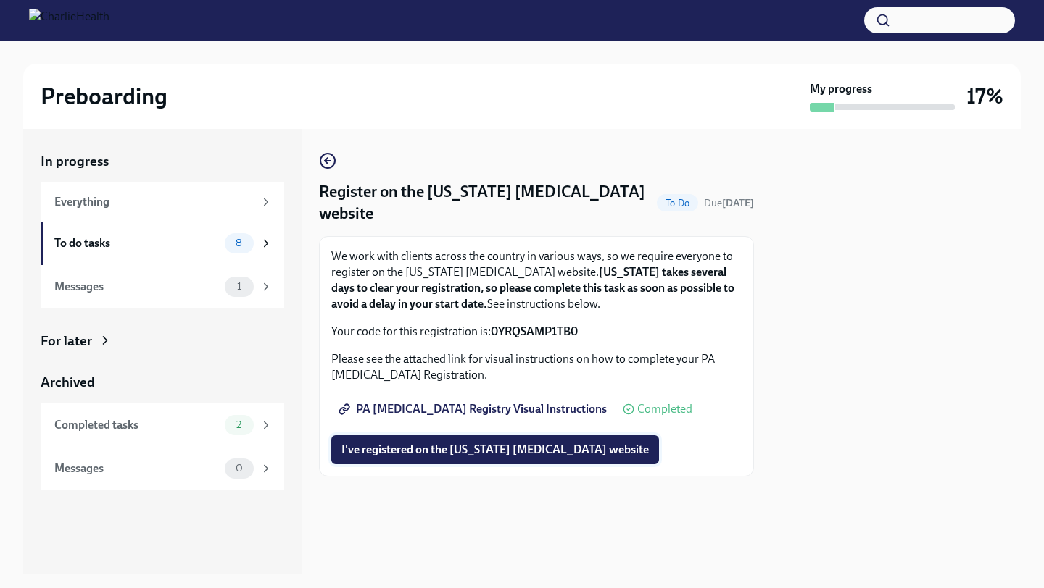
click at [565, 449] on span "I've registered on the [US_STATE] [MEDICAL_DATA] website" at bounding box center [494, 450] width 307 height 14
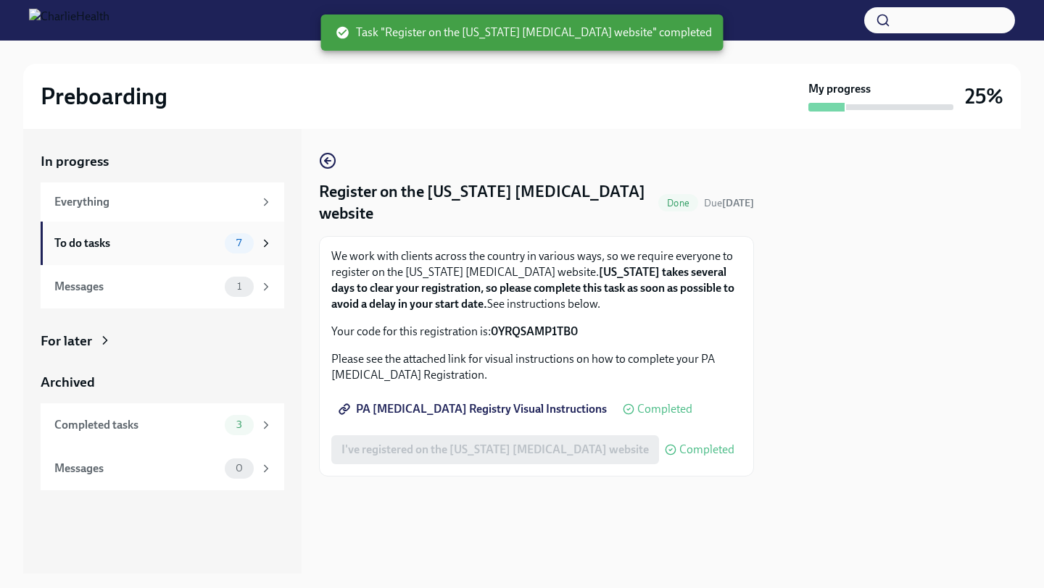
click at [204, 251] on div "To do tasks 7" at bounding box center [163, 243] width 218 height 20
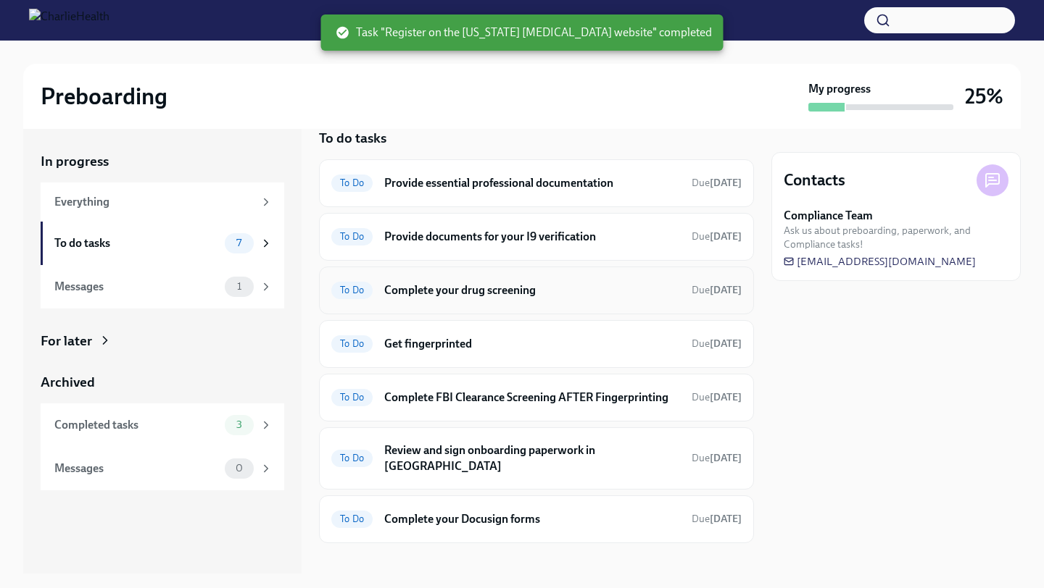
scroll to position [24, 0]
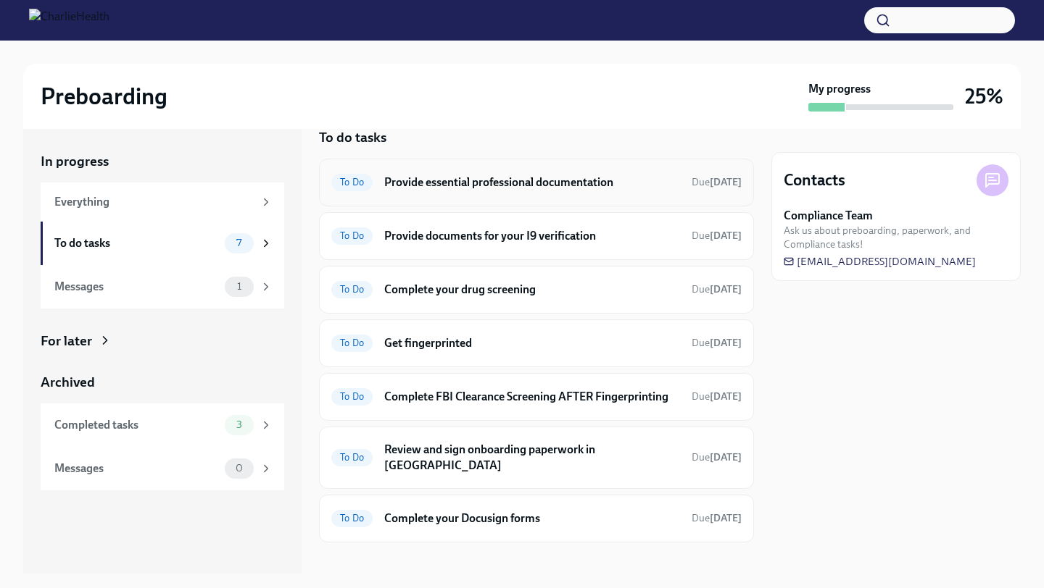
click at [580, 193] on div "To Do Provide essential professional documentation Due [DATE]" at bounding box center [536, 182] width 410 height 23
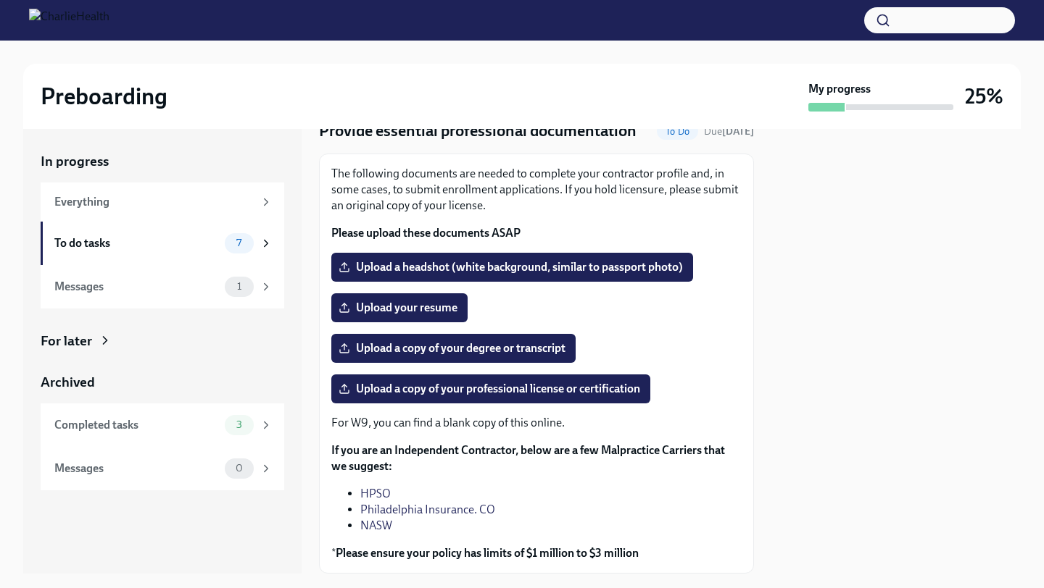
scroll to position [67, 0]
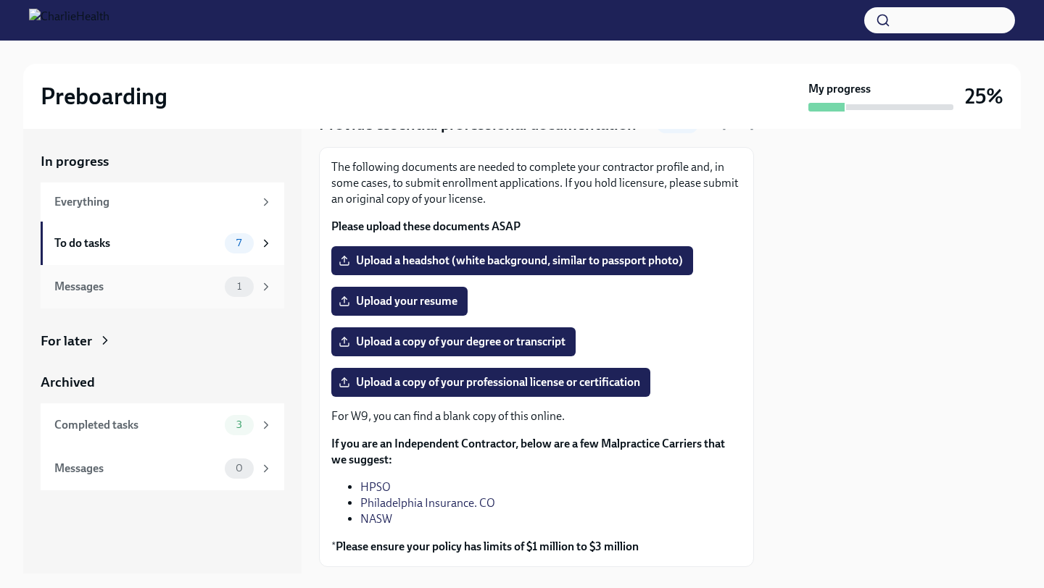
click at [220, 284] on div "Messages 1" at bounding box center [163, 287] width 218 height 20
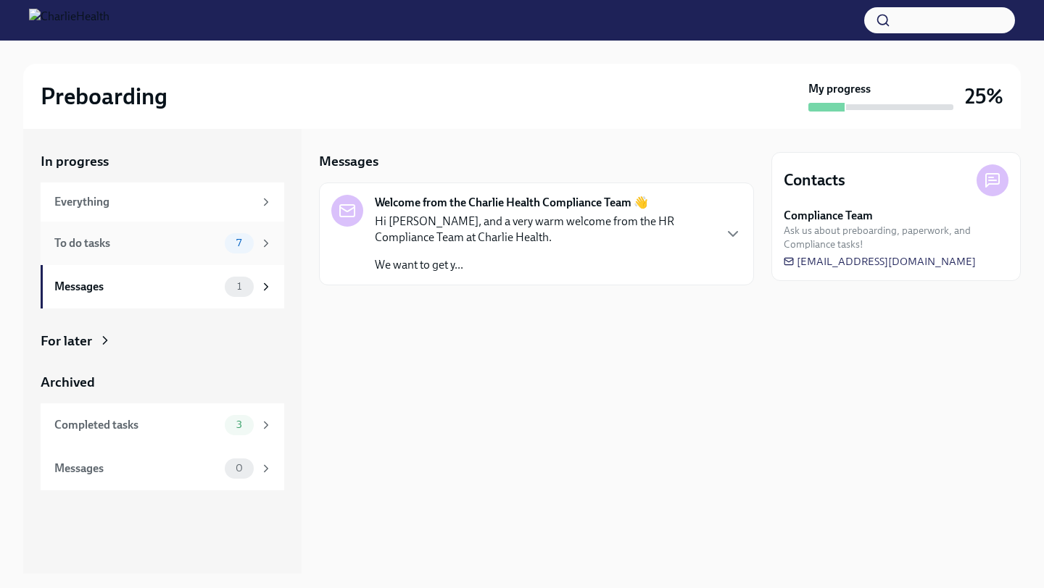
click at [230, 255] on div "To do tasks 7" at bounding box center [163, 243] width 244 height 43
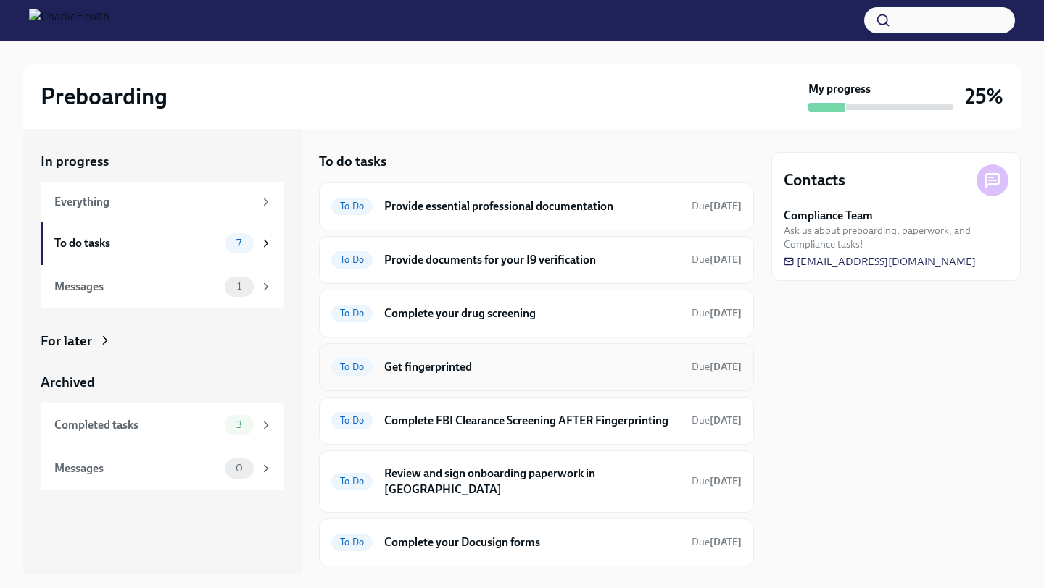
scroll to position [24, 0]
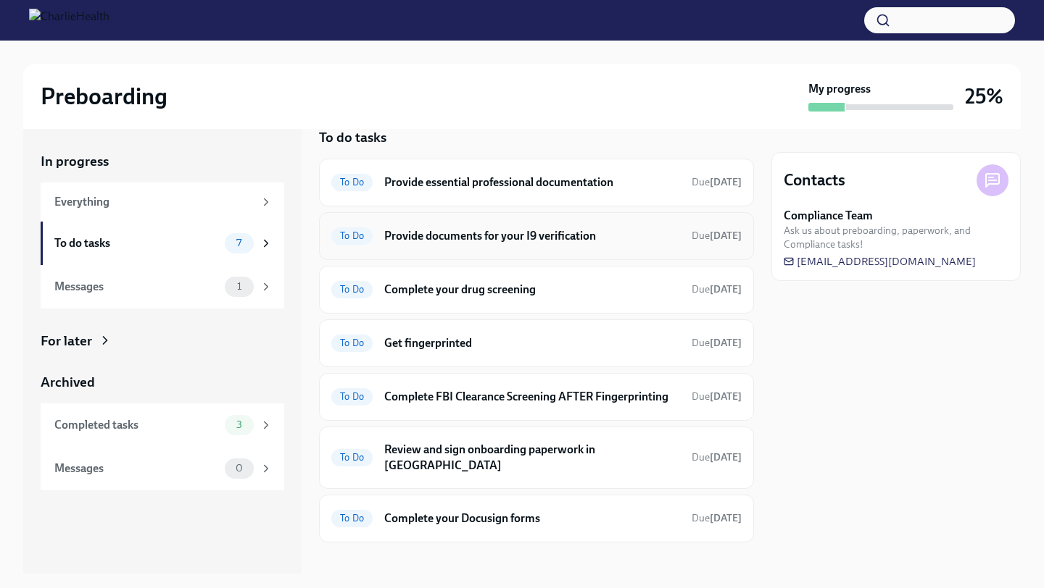
click at [569, 228] on h6 "Provide documents for your I9 verification" at bounding box center [532, 236] width 296 height 16
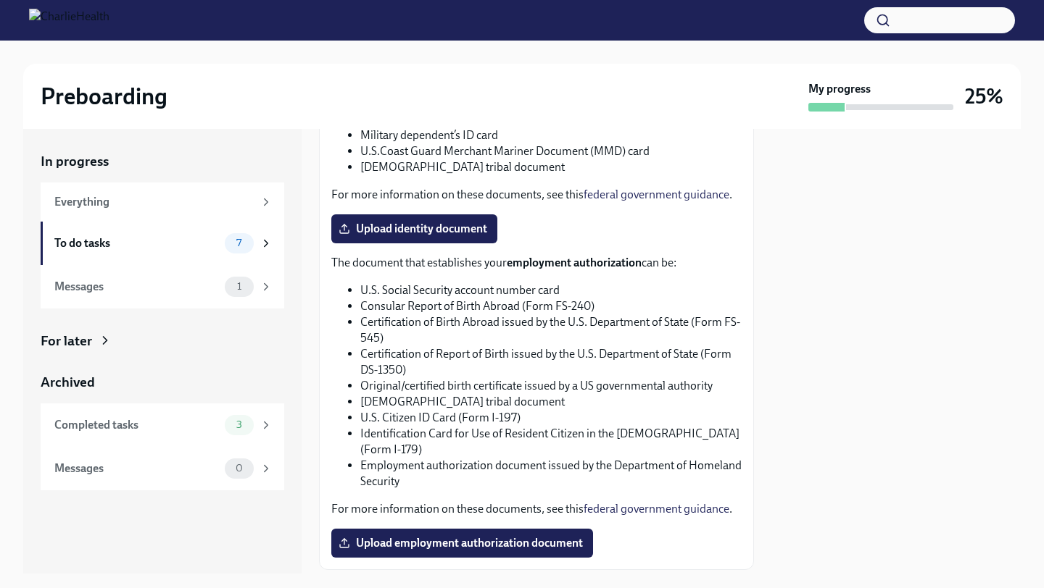
scroll to position [694, 0]
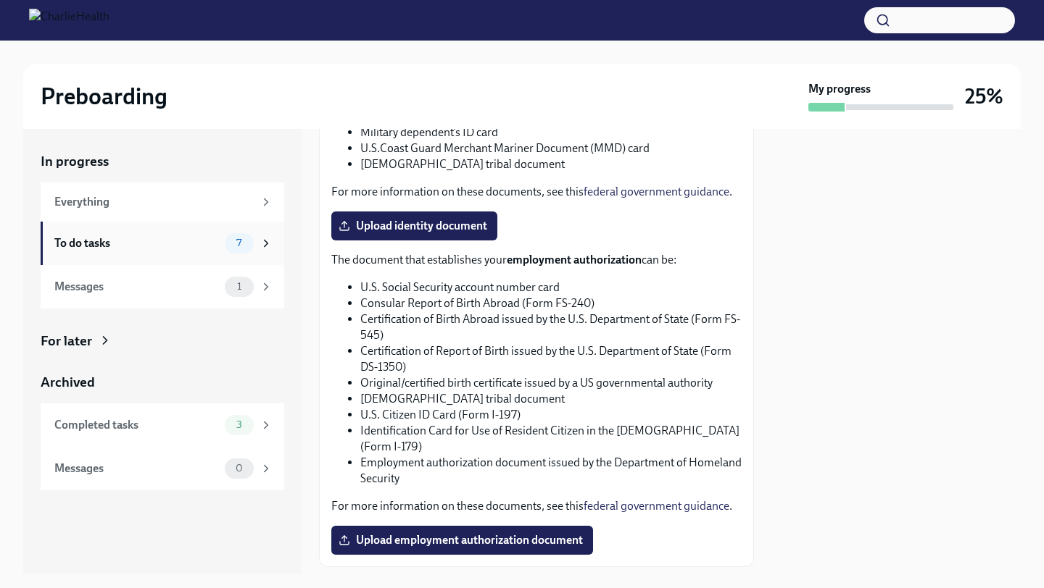
click at [211, 251] on div "To do tasks 7" at bounding box center [163, 243] width 218 height 20
